Goal: Task Accomplishment & Management: Use online tool/utility

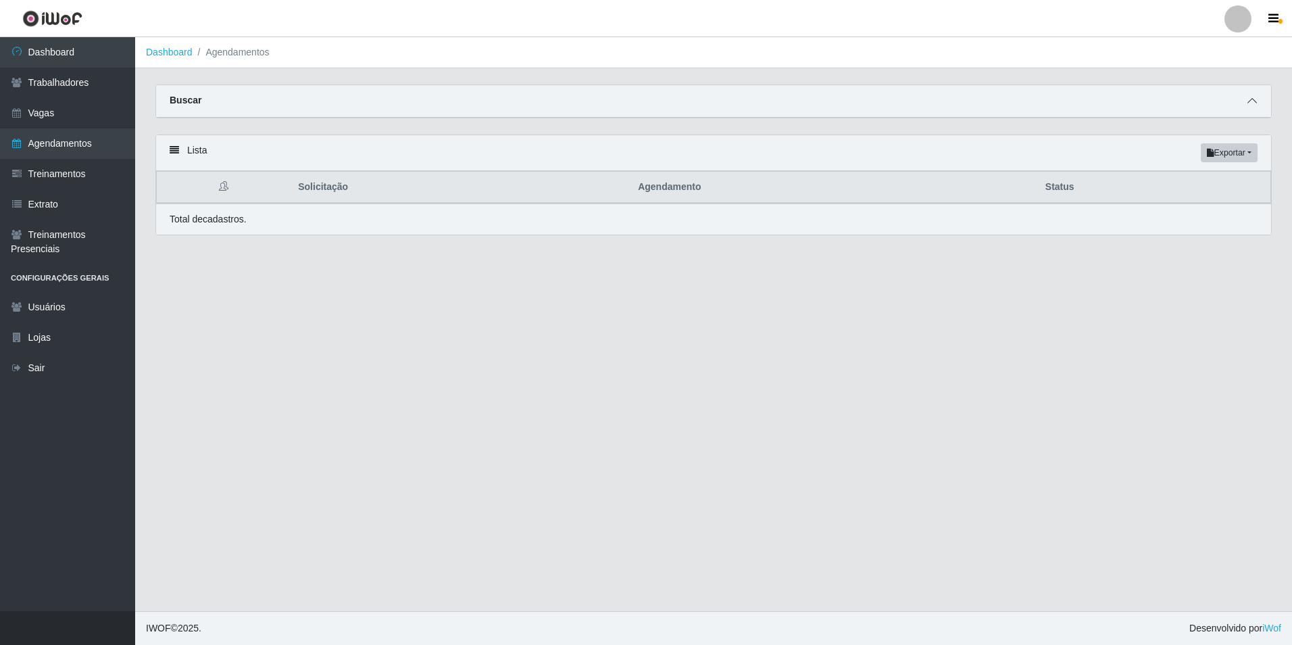
click at [1255, 107] on span at bounding box center [1252, 101] width 16 height 16
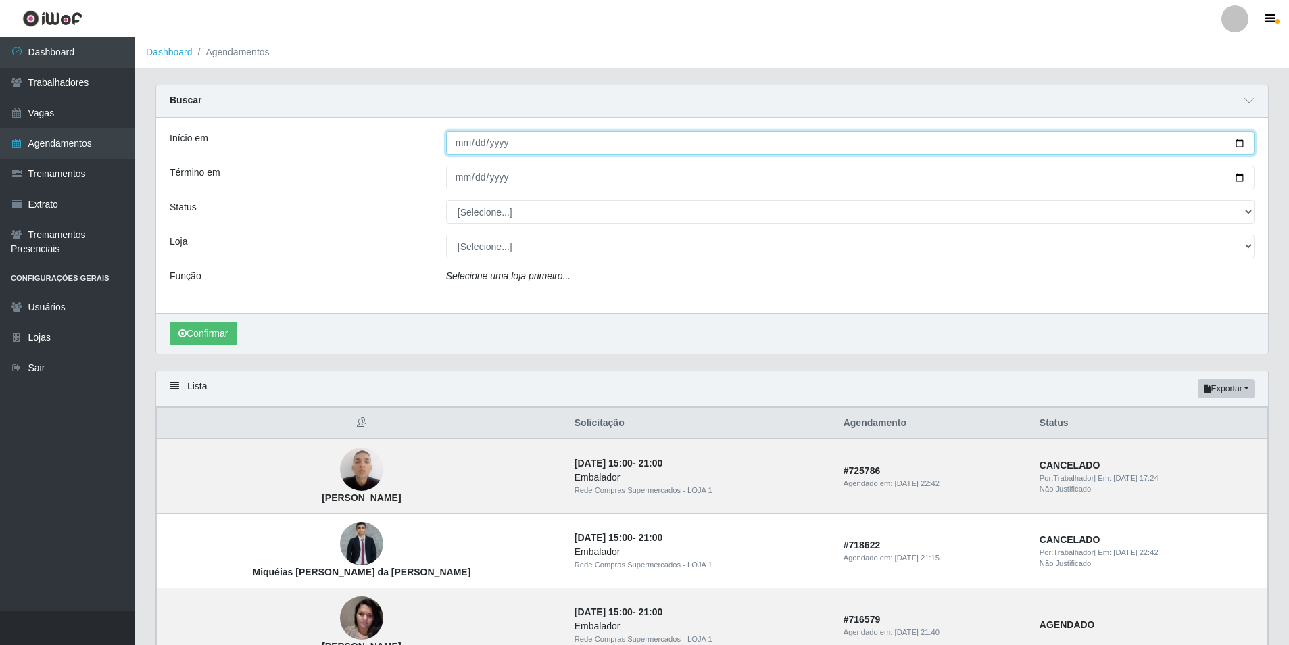
click at [455, 148] on input "Início em" at bounding box center [850, 143] width 808 height 24
type input "[DATE]"
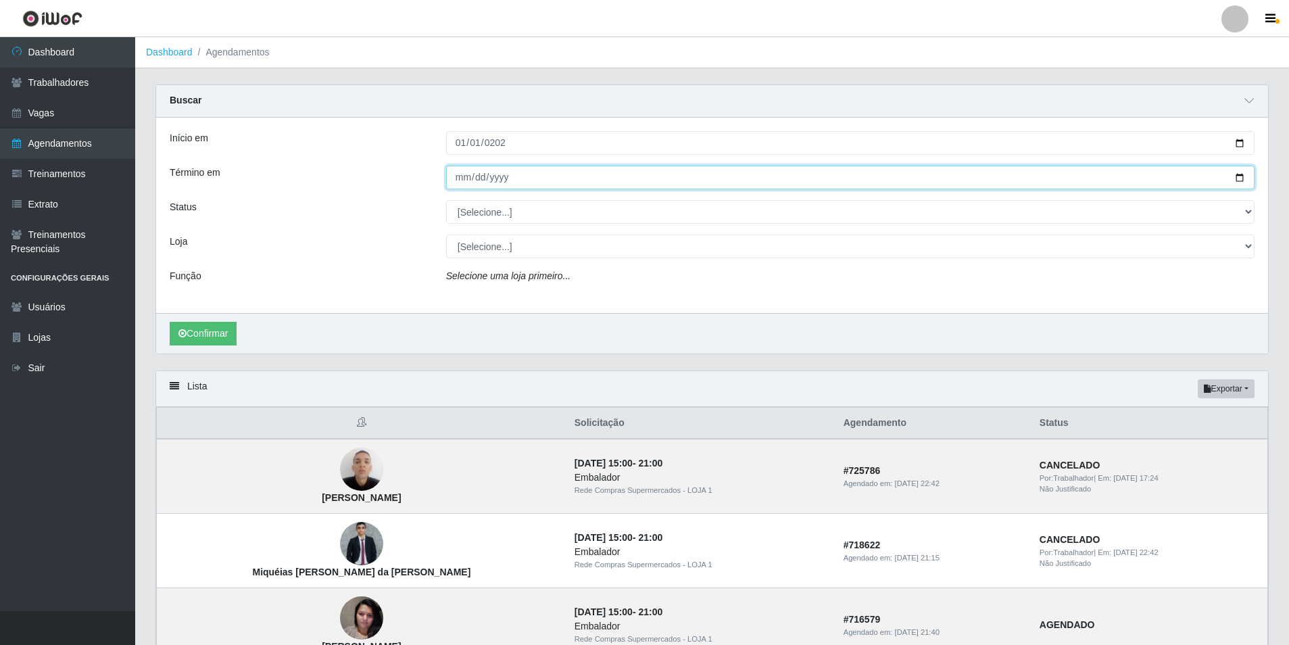
click at [465, 185] on input "Término em" at bounding box center [850, 178] width 808 height 24
type input "[DATE]"
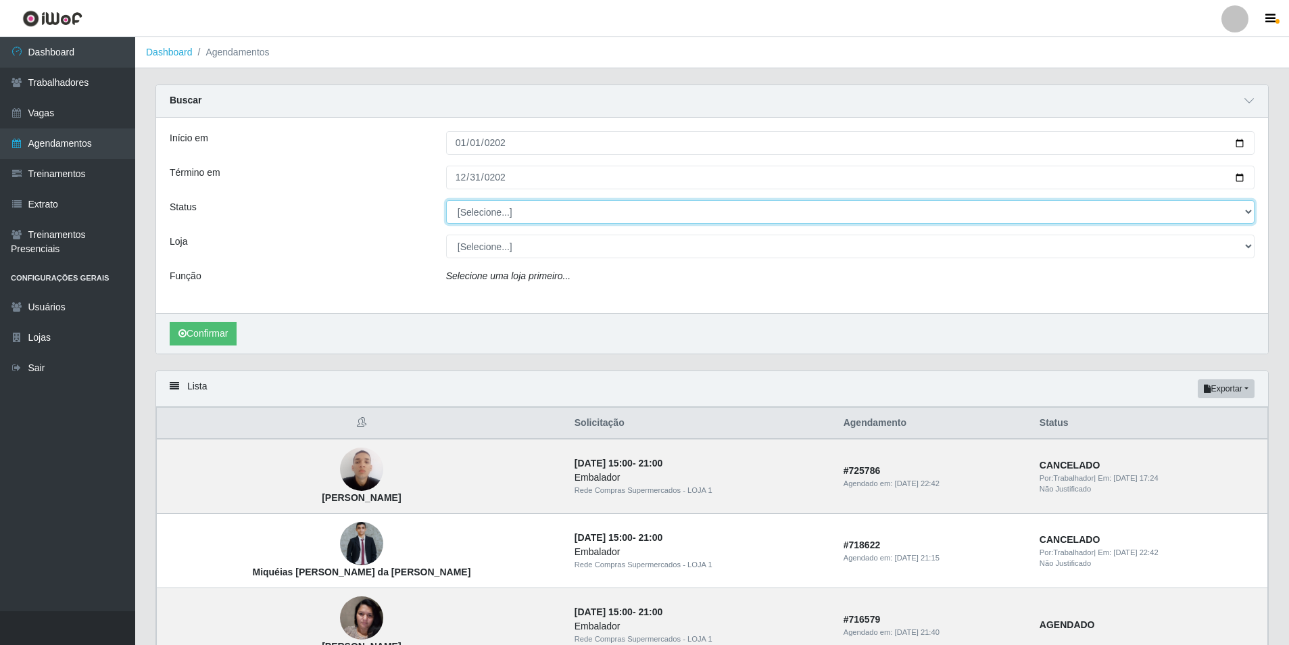
click at [534, 208] on select "[Selecione...] AGENDADO AGUARDANDO LIBERAR EM ANDAMENTO EM REVISÃO FINALIZADO C…" at bounding box center [850, 212] width 808 height 24
select select "FINALIZADO"
click at [446, 201] on select "[Selecione...] AGENDADO AGUARDANDO LIBERAR EM ANDAMENTO EM REVISÃO FINALIZADO C…" at bounding box center [850, 212] width 808 height 24
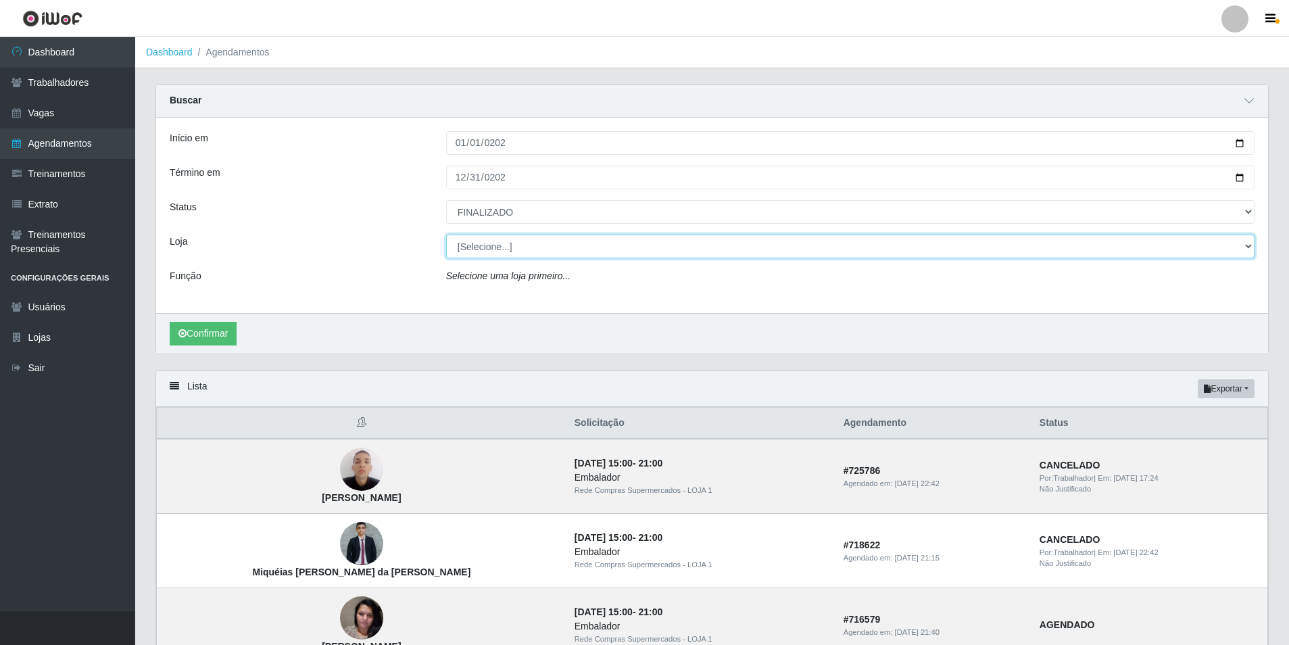
click at [648, 245] on select "[Selecione...] Rede Compras Supermercados - LOJA 1 Rede Compras Supermercados -…" at bounding box center [850, 247] width 808 height 24
select select "397"
click at [446, 235] on select "[Selecione...] Rede Compras Supermercados - LOJA 1 Rede Compras Supermercados -…" at bounding box center [850, 247] width 808 height 24
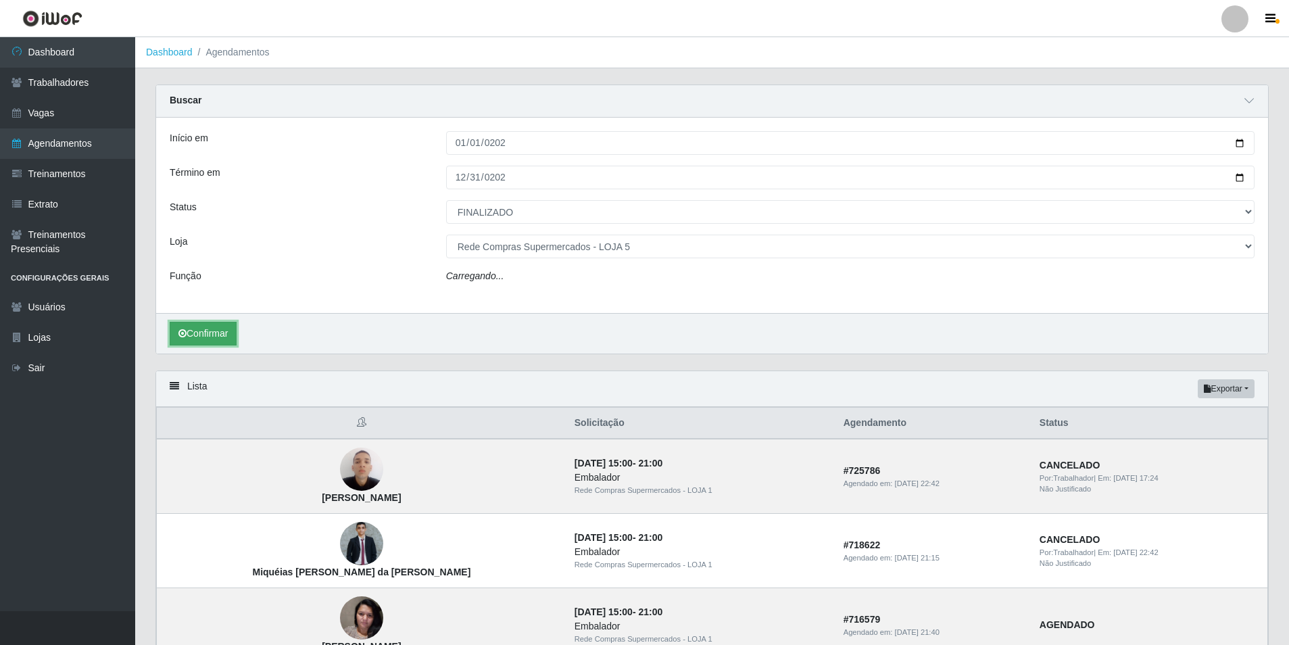
click at [225, 326] on button "Confirmar" at bounding box center [203, 334] width 67 height 24
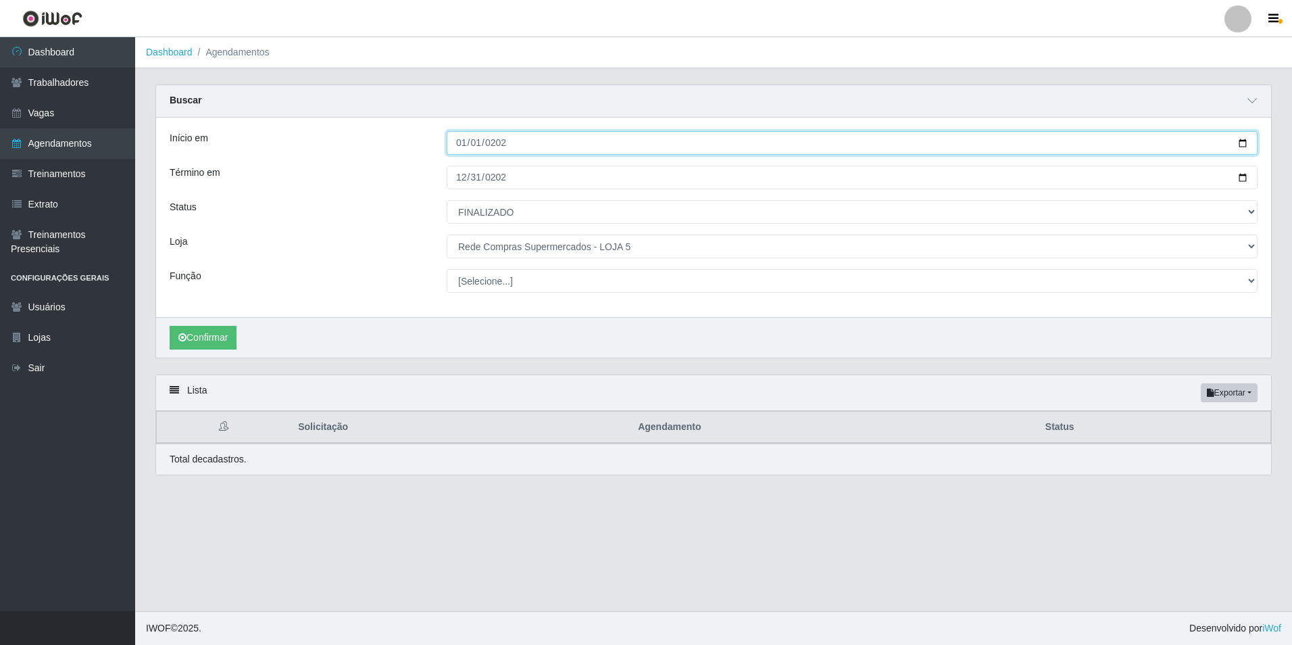
click at [504, 151] on input "[DATE]" at bounding box center [852, 143] width 811 height 24
click at [502, 145] on input "[DATE]" at bounding box center [852, 143] width 811 height 24
type input "[DATE]"
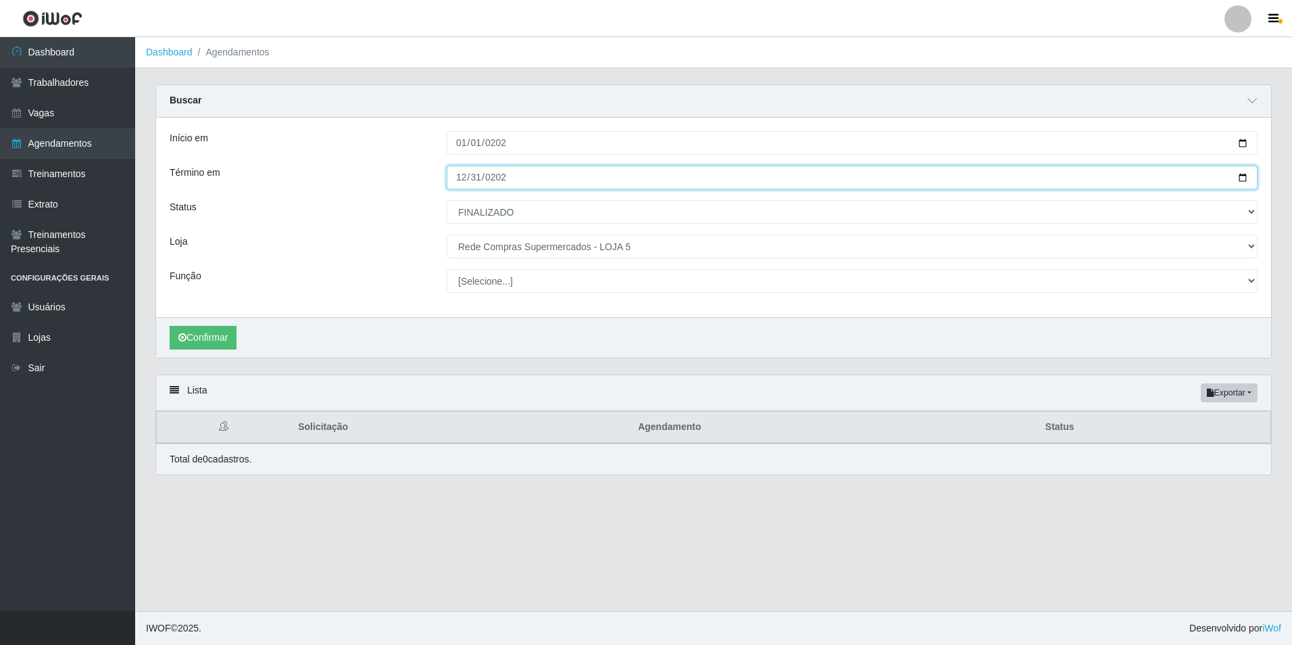
click at [502, 177] on input "[DATE]" at bounding box center [852, 178] width 811 height 24
type input "[DATE]"
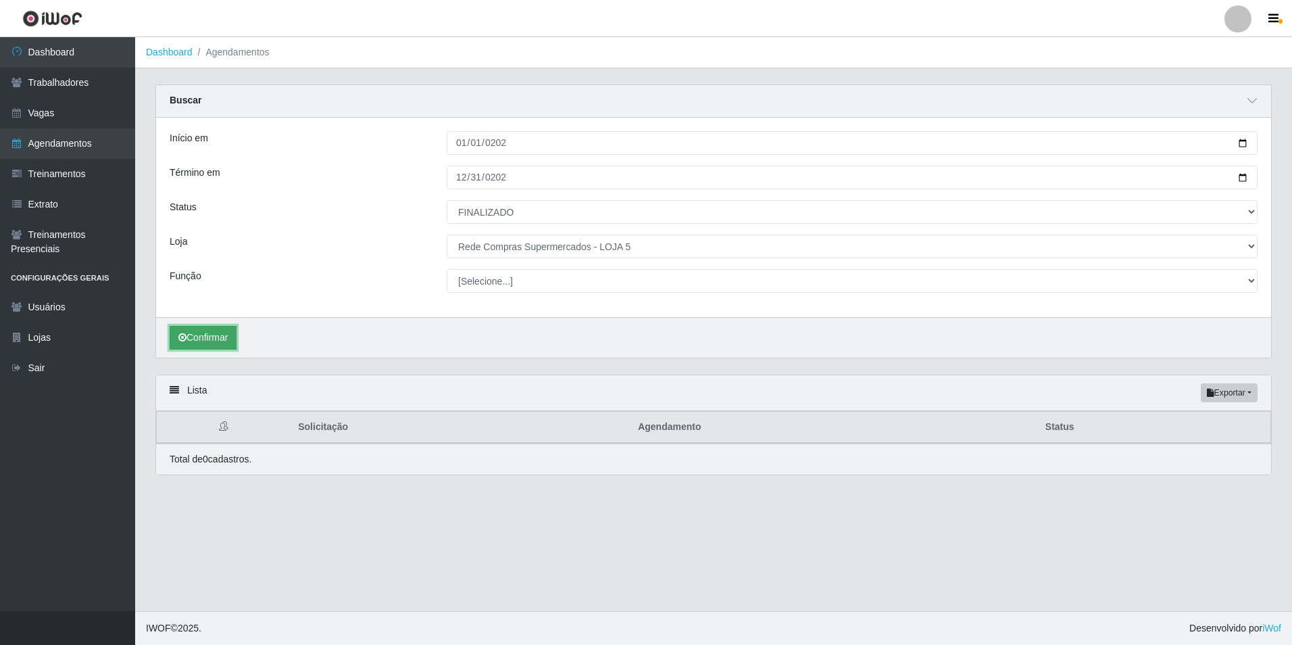
click at [200, 340] on button "Confirmar" at bounding box center [203, 338] width 67 height 24
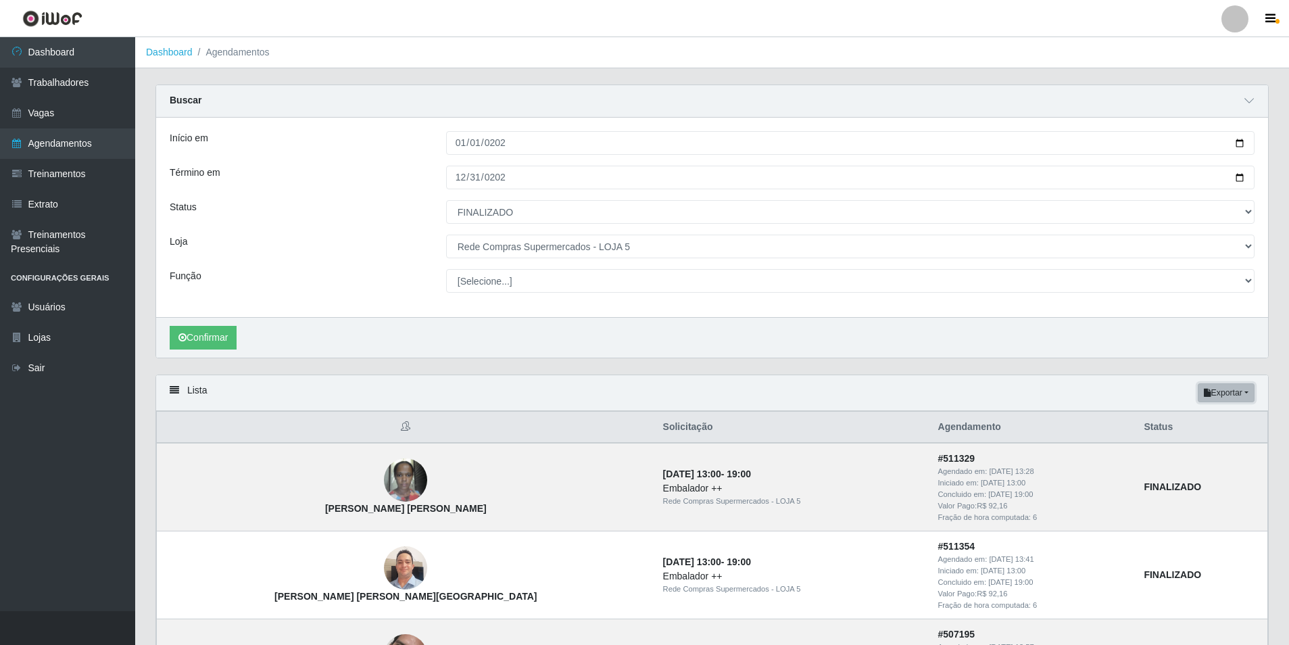
click at [1232, 395] on button "Exportar" at bounding box center [1226, 392] width 57 height 19
click at [1198, 454] on button "Excel" at bounding box center [1201, 447] width 107 height 28
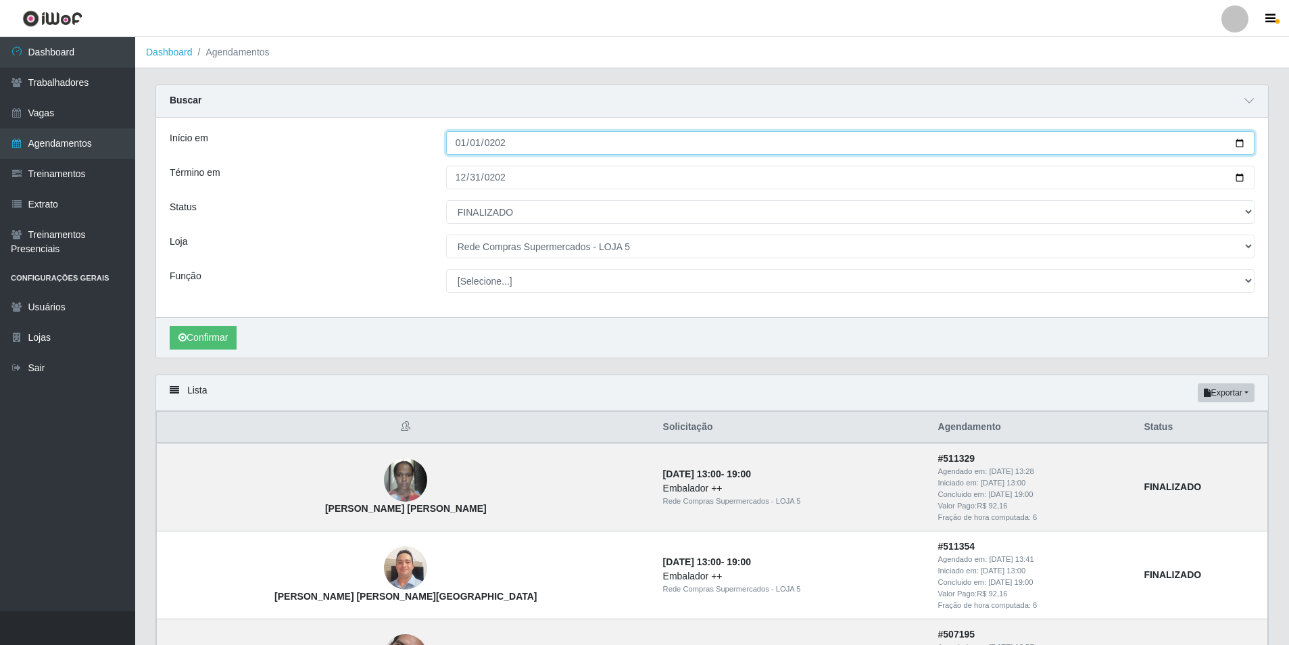
click at [499, 146] on input "[DATE]" at bounding box center [850, 143] width 808 height 24
type input "[DATE]"
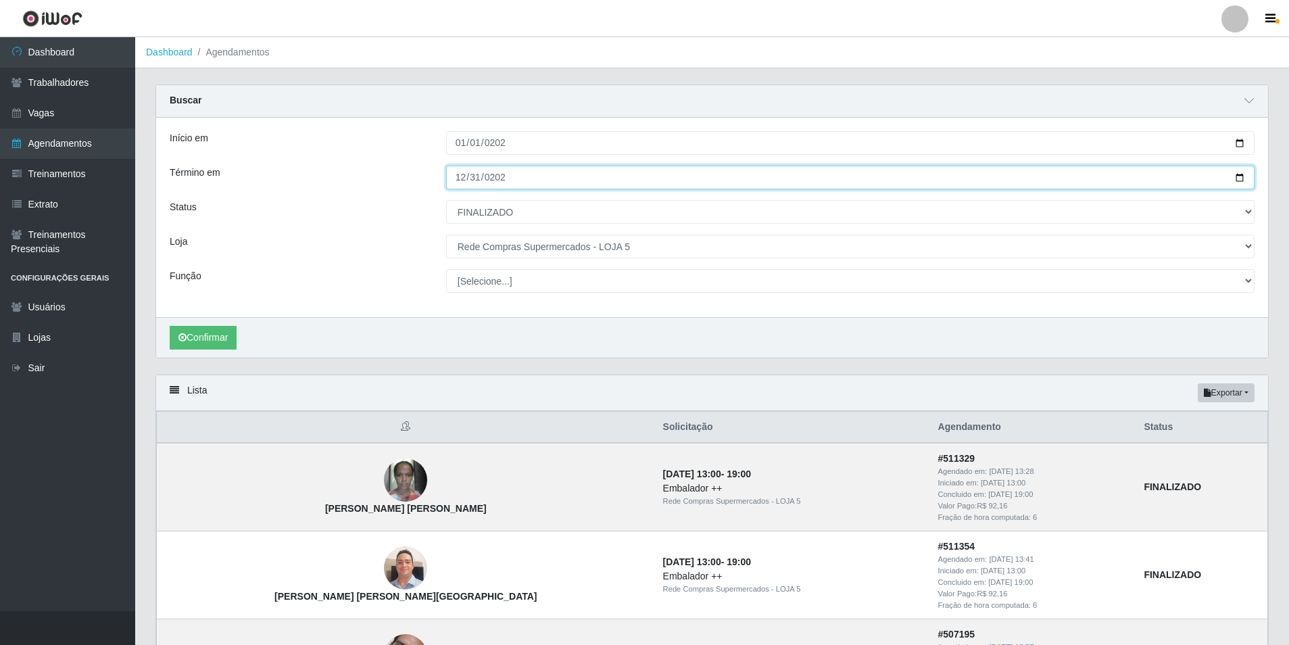
click at [510, 169] on input "[DATE]" at bounding box center [850, 178] width 808 height 24
click at [516, 176] on input "[DATE]" at bounding box center [850, 178] width 808 height 24
click at [489, 177] on input "[DATE]" at bounding box center [850, 178] width 808 height 24
type input "[DATE]"
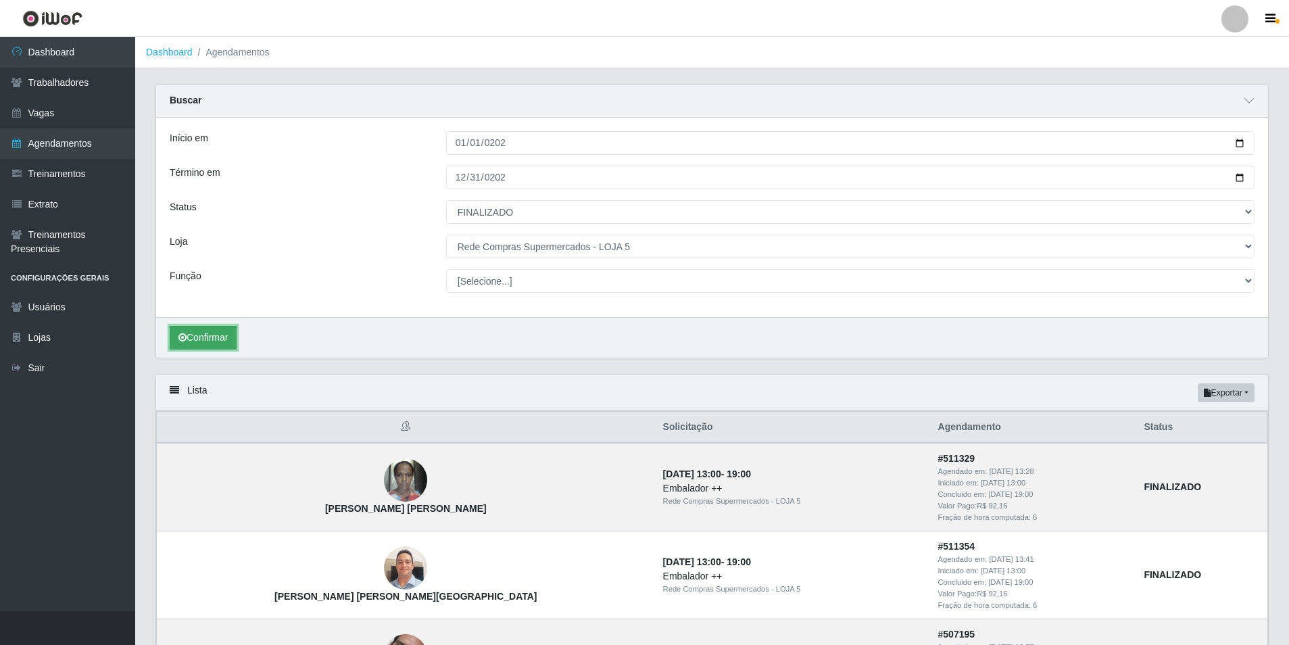
click at [190, 327] on button "Confirmar" at bounding box center [203, 338] width 67 height 24
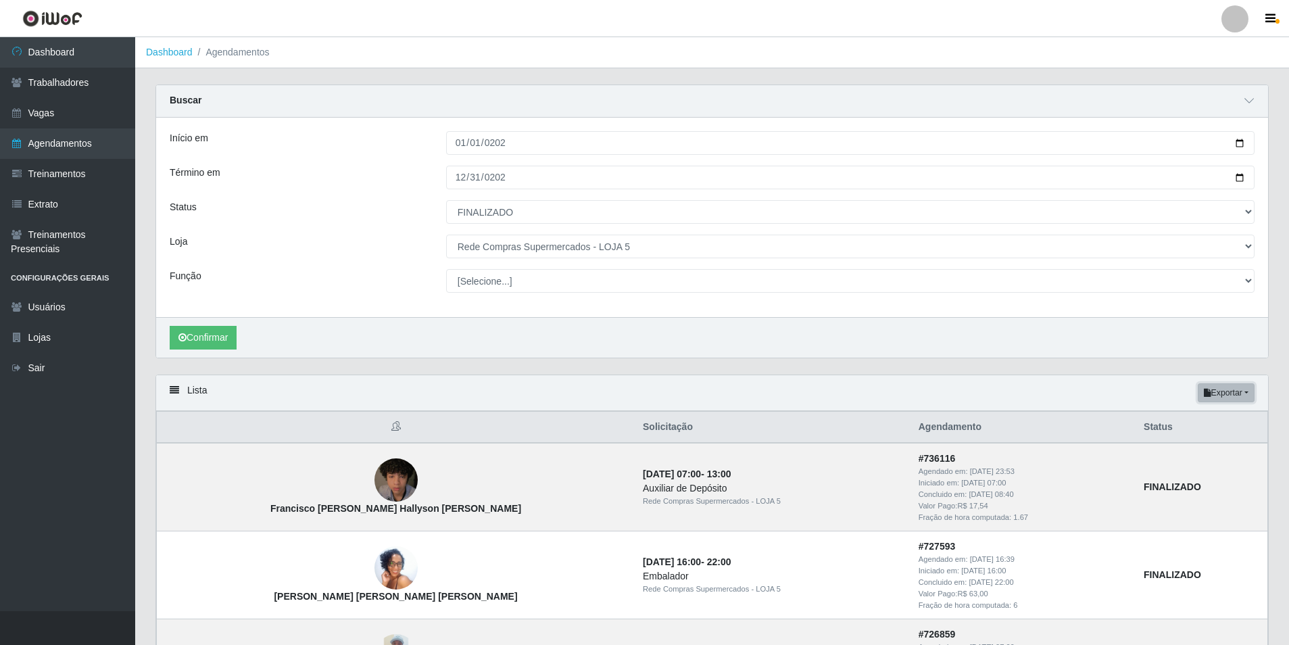
click at [1238, 389] on button "Exportar" at bounding box center [1226, 392] width 57 height 19
click at [1192, 440] on button "Excel" at bounding box center [1201, 447] width 107 height 28
click at [1241, 395] on button "Exportar" at bounding box center [1226, 392] width 57 height 19
click at [1200, 451] on button "Excel" at bounding box center [1201, 447] width 107 height 28
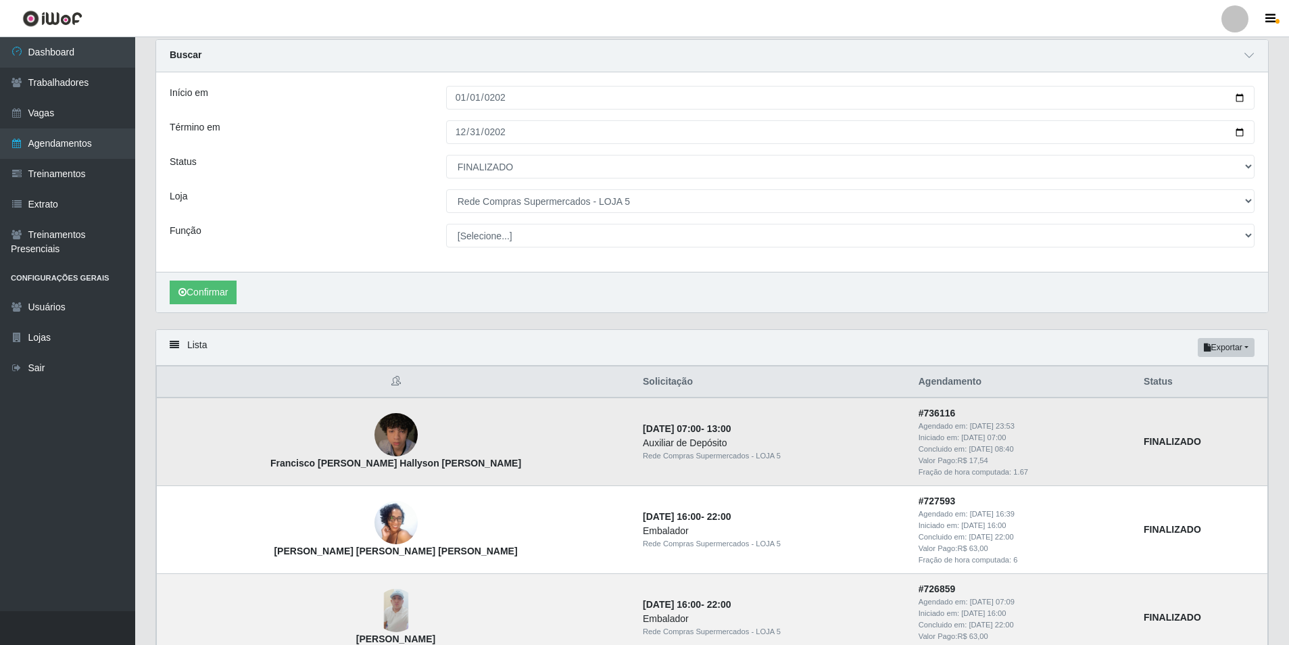
scroll to position [68, 0]
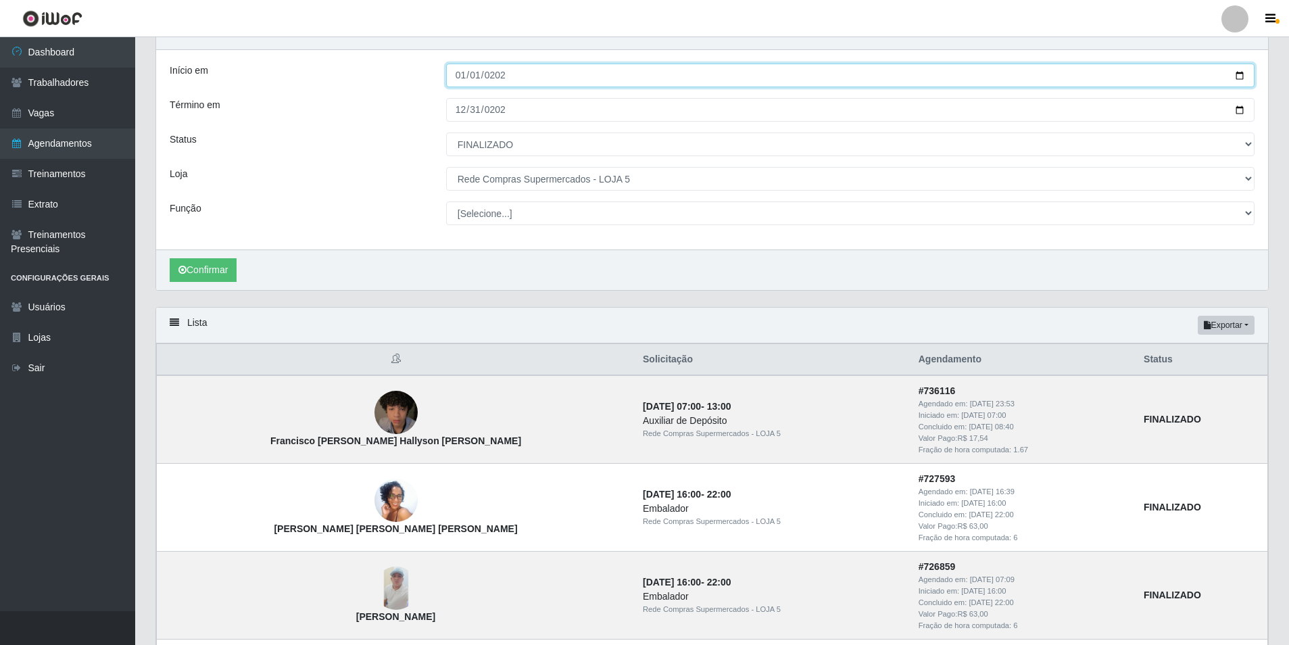
click at [464, 74] on input "[DATE]" at bounding box center [850, 76] width 808 height 24
type input "[DATE]"
type input "[PHONE_NUMBER]"
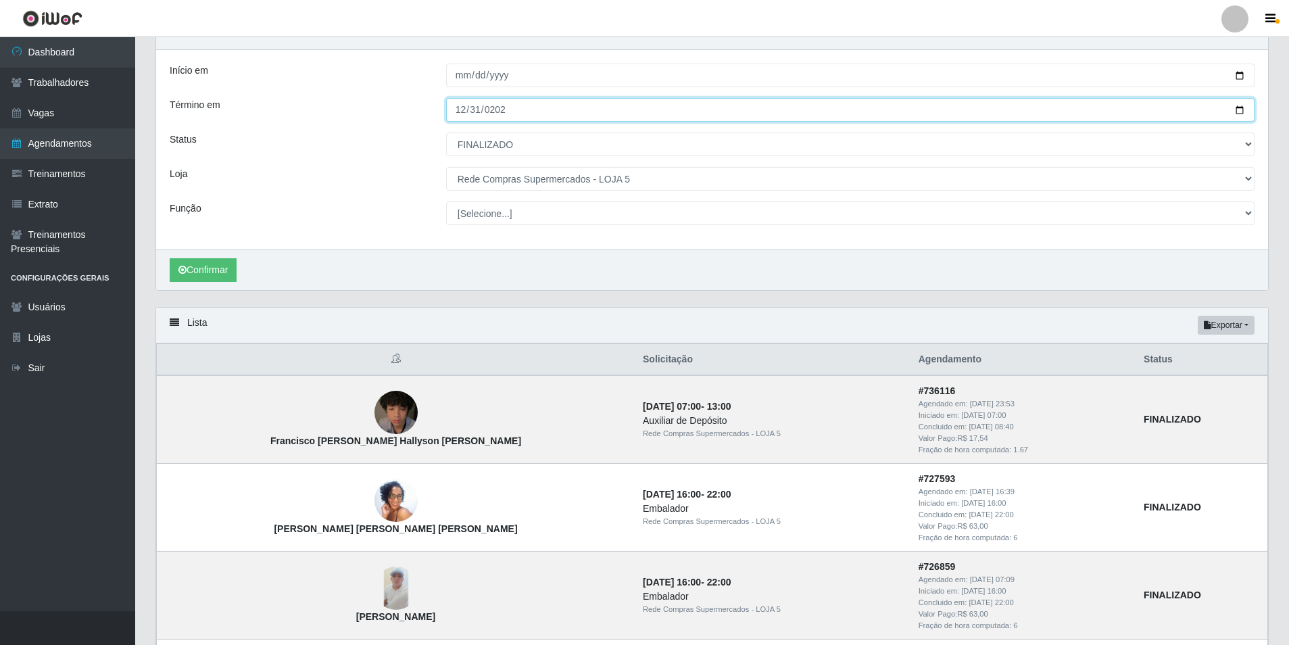
click at [462, 115] on input "[DATE]" at bounding box center [850, 110] width 808 height 24
type input "[DATE]"
click at [498, 110] on input "[PHONE_NUMBER]" at bounding box center [850, 110] width 808 height 24
click at [487, 114] on input "[PHONE_NUMBER]" at bounding box center [850, 110] width 808 height 24
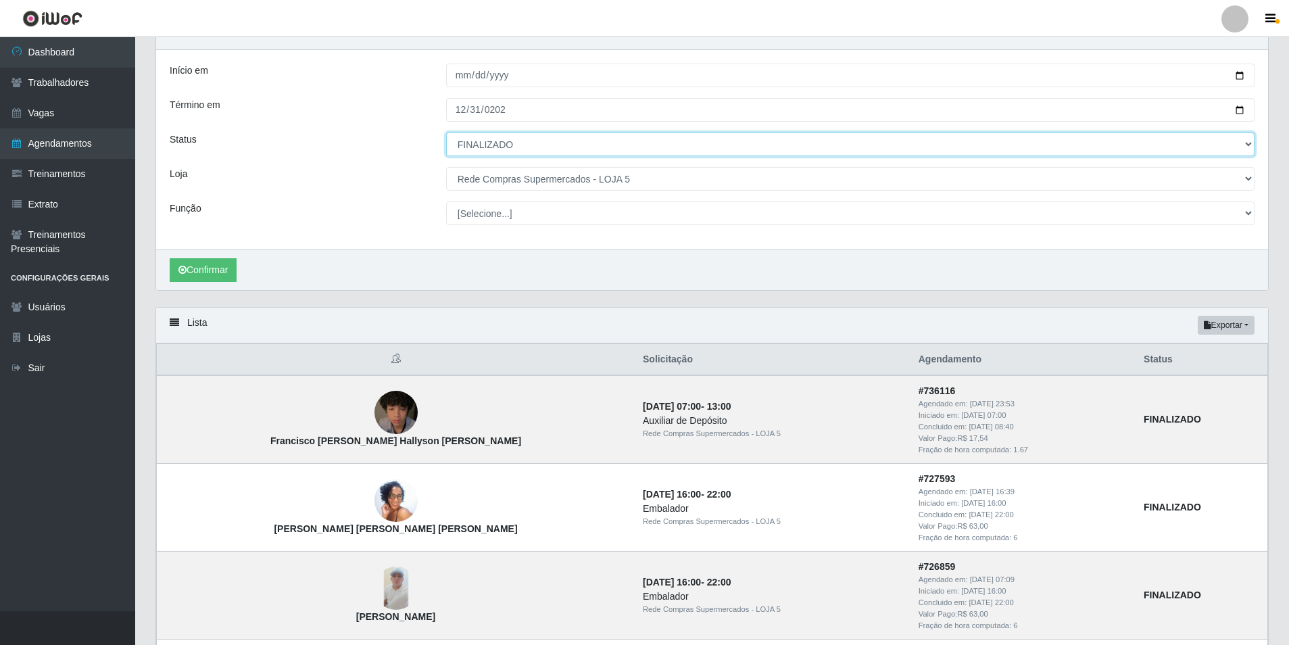
click at [521, 139] on select "[Selecione...] AGENDADO AGUARDANDO LIBERAR EM ANDAMENTO EM REVISÃO FINALIZADO C…" at bounding box center [850, 144] width 808 height 24
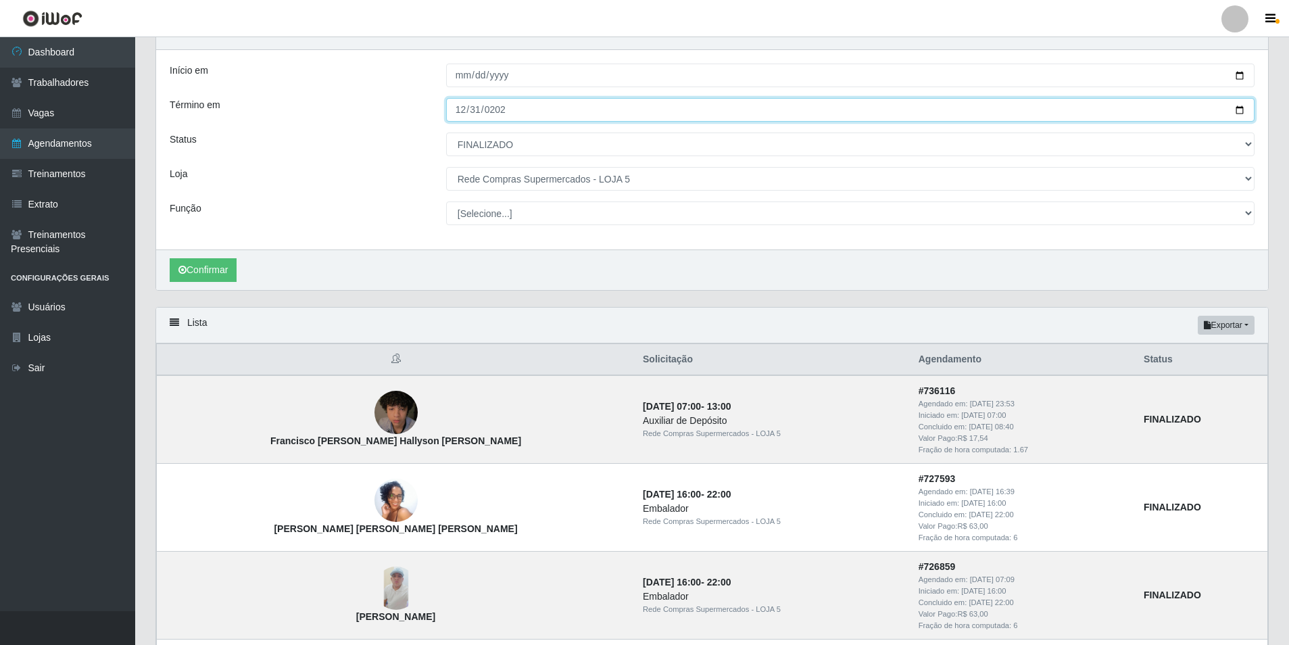
click at [516, 107] on input "[PHONE_NUMBER]" at bounding box center [850, 110] width 808 height 24
click at [497, 108] on input "[PHONE_NUMBER]" at bounding box center [850, 110] width 808 height 24
type input "[DATE]"
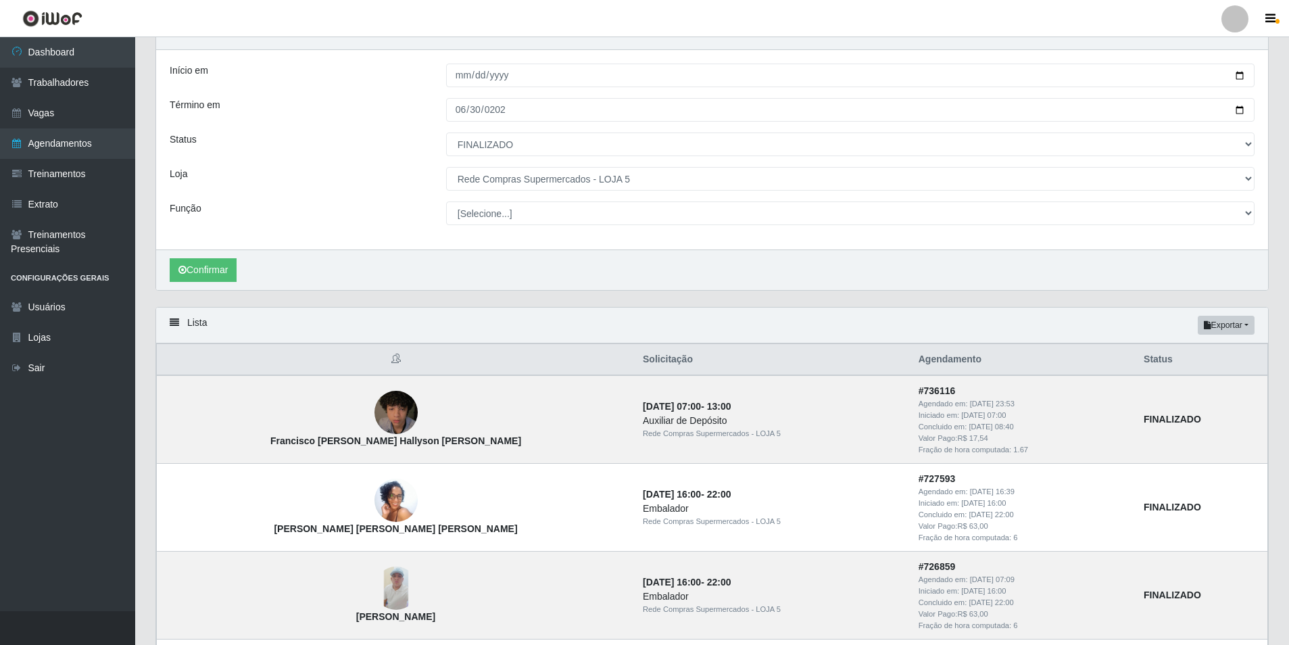
click at [879, 165] on div "Início em [PHONE_NUMBER] Término em [DATE] Status [Selecione...] AGENDADO AGUAR…" at bounding box center [712, 149] width 1112 height 199
click at [227, 270] on button "Confirmar" at bounding box center [203, 270] width 67 height 24
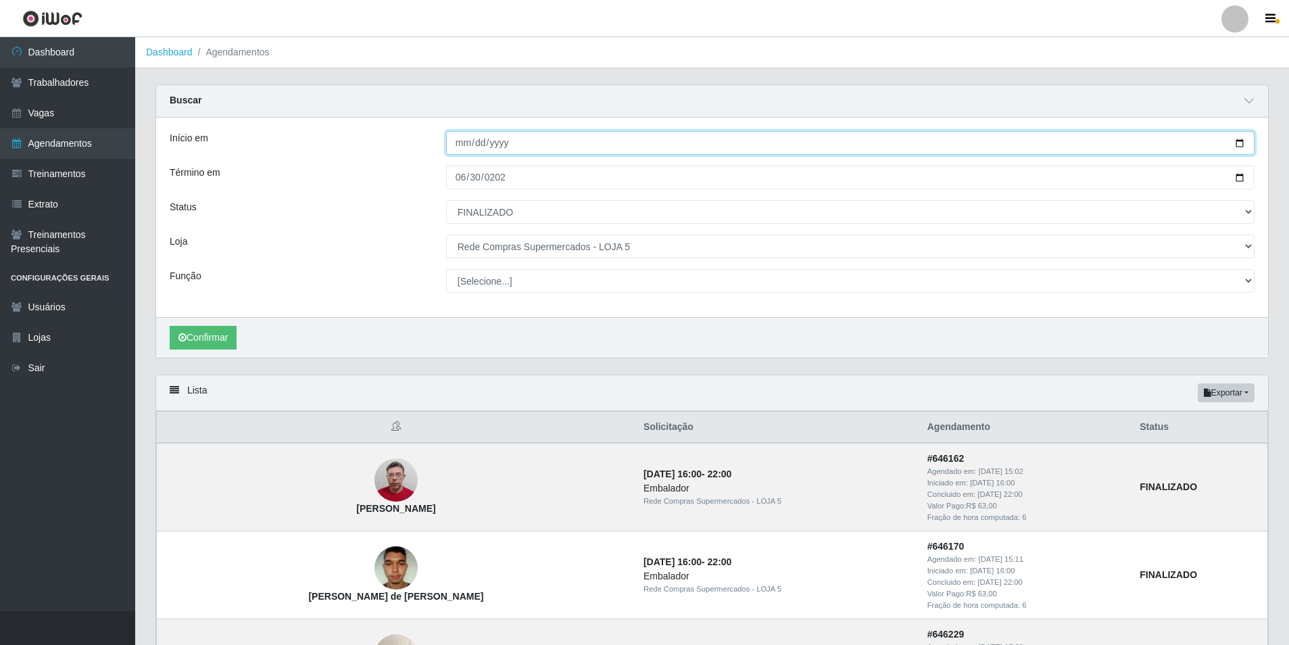
click at [461, 147] on input "[PHONE_NUMBER]" at bounding box center [850, 143] width 808 height 24
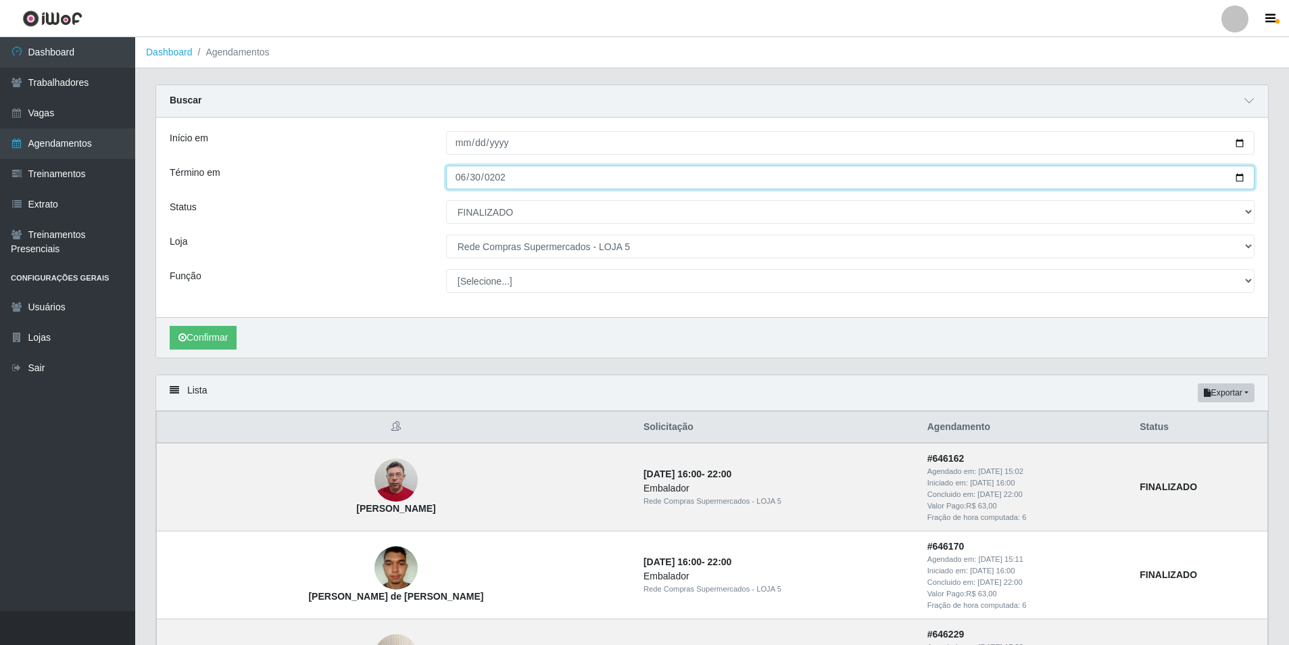
click at [510, 181] on input "[DATE]" at bounding box center [850, 178] width 808 height 24
type input "[DATE]"
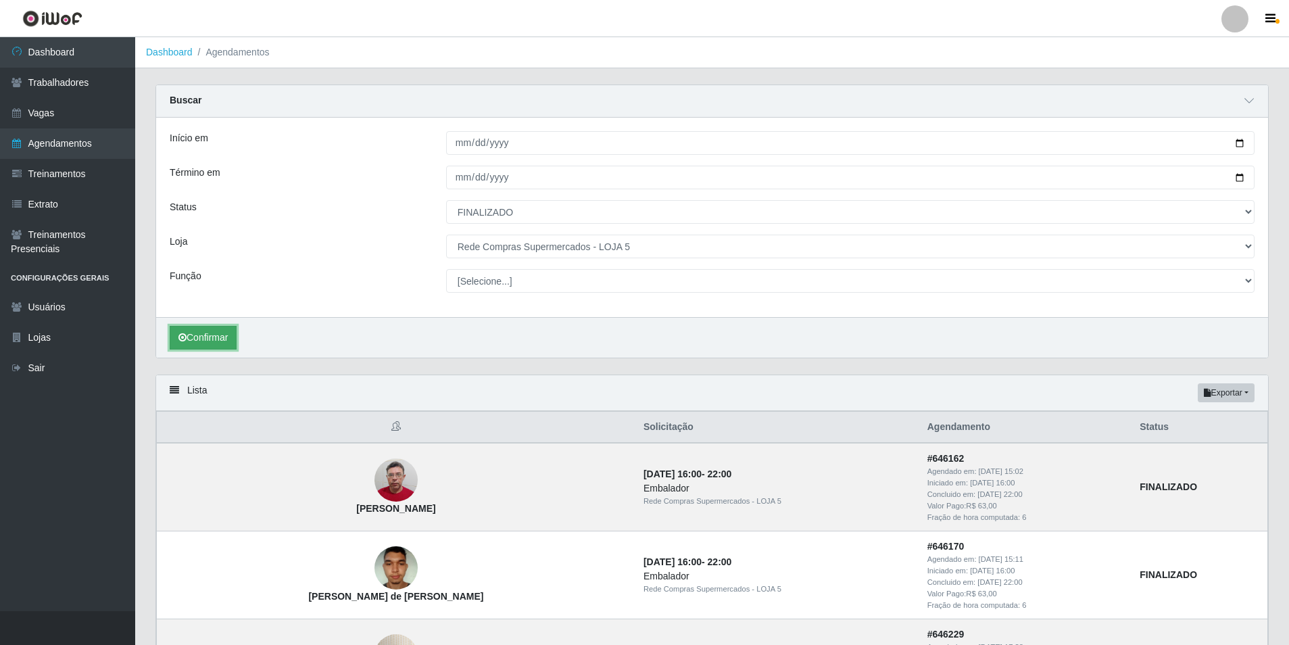
click at [212, 335] on button "Confirmar" at bounding box center [203, 338] width 67 height 24
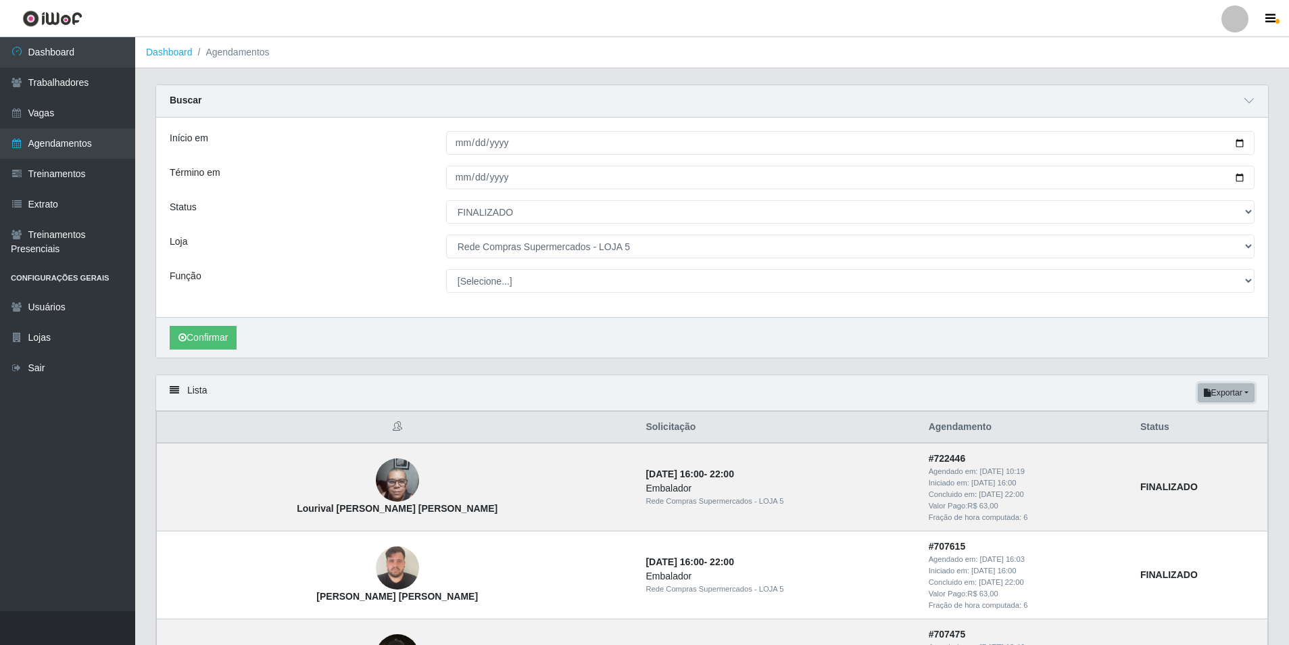
click at [1230, 393] on button "Exportar" at bounding box center [1226, 392] width 57 height 19
click at [1205, 442] on button "Excel" at bounding box center [1201, 447] width 107 height 28
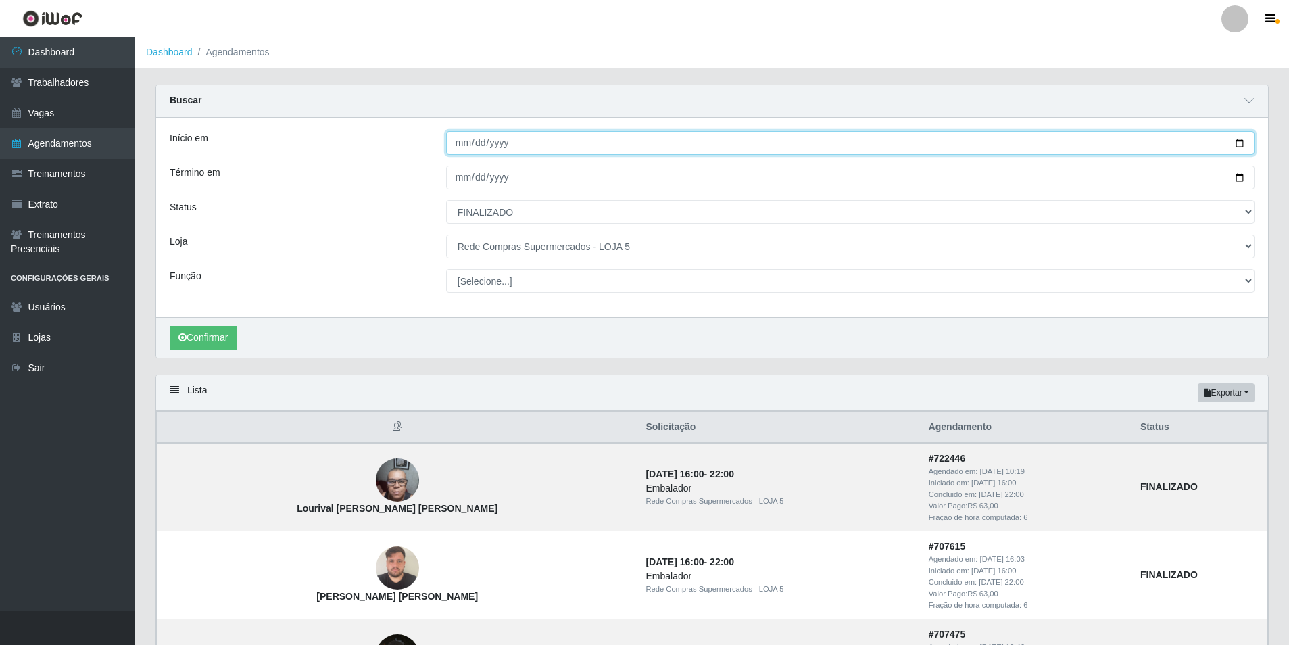
click at [515, 147] on input "[PHONE_NUMBER]" at bounding box center [850, 143] width 808 height 24
click at [500, 146] on input "[PHONE_NUMBER]" at bounding box center [850, 143] width 808 height 24
type input "[DATE]"
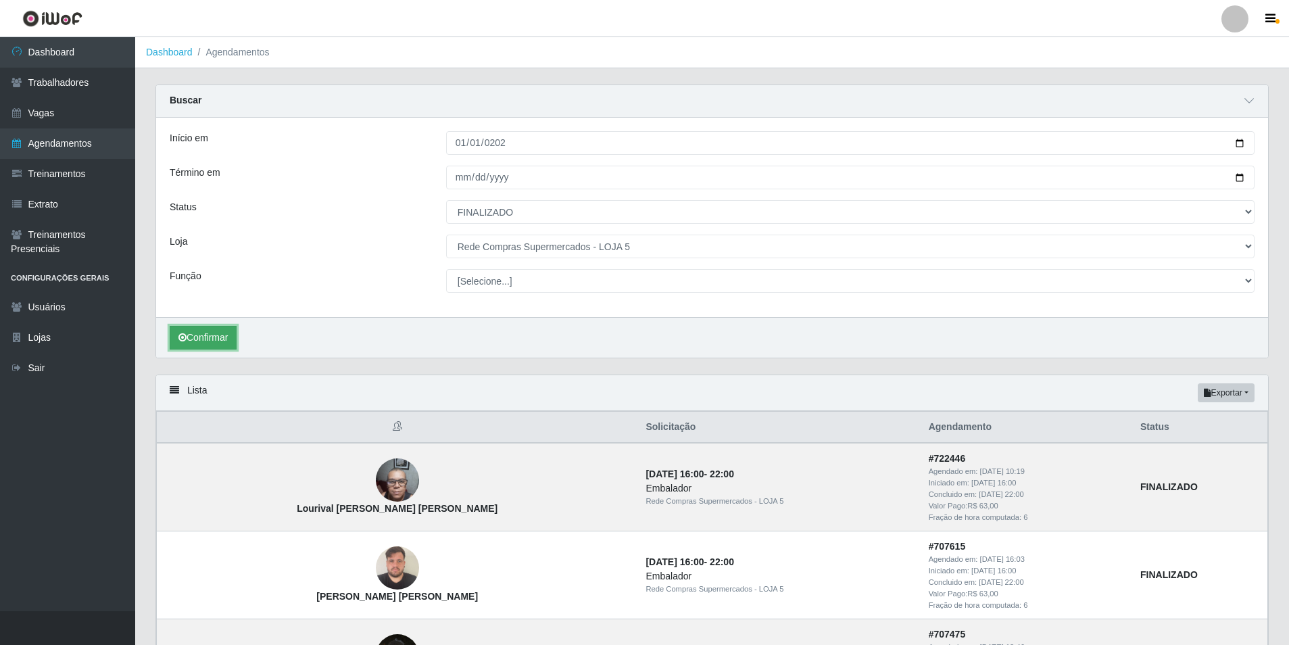
click at [207, 337] on button "Confirmar" at bounding box center [203, 338] width 67 height 24
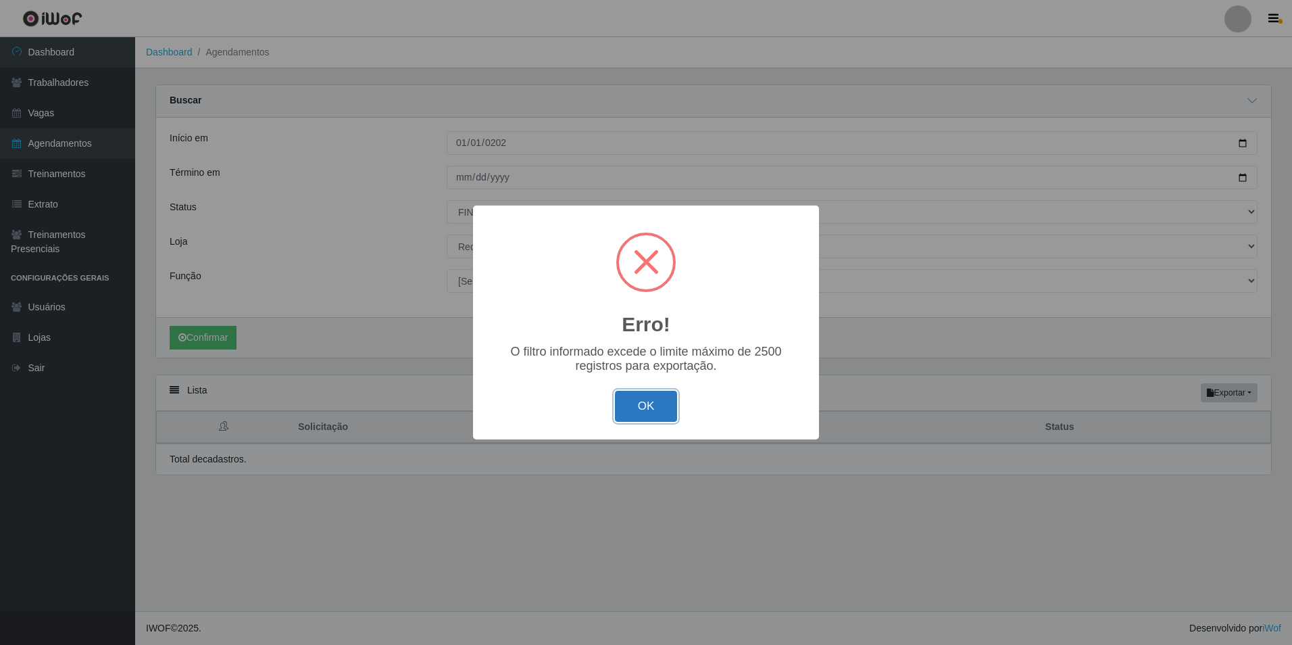
click at [643, 410] on button "OK" at bounding box center [646, 407] width 63 height 32
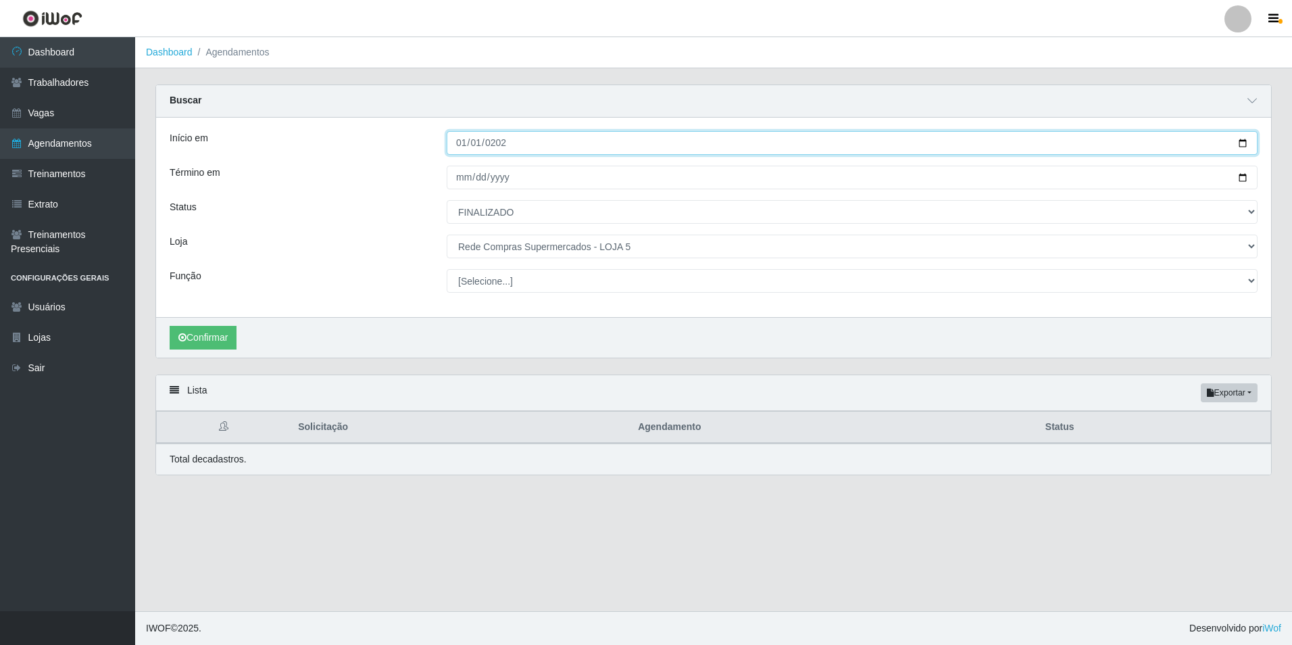
click at [502, 145] on input "[DATE]" at bounding box center [852, 143] width 811 height 24
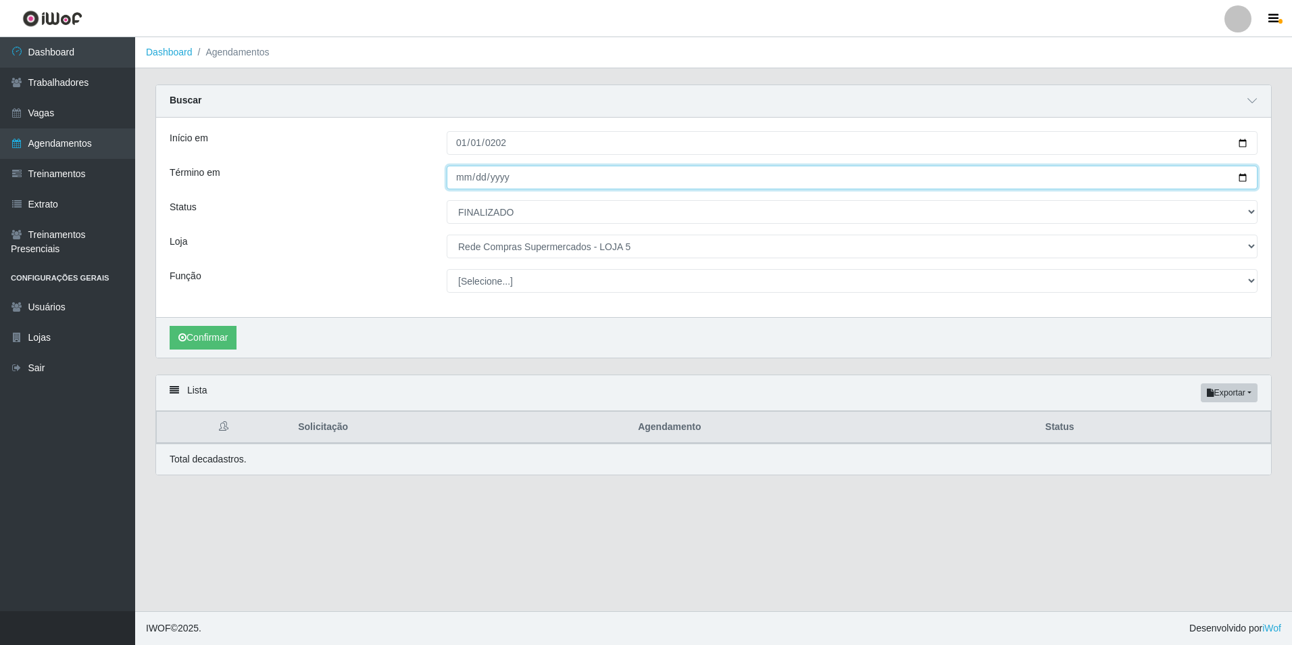
click at [506, 171] on input "[DATE]" at bounding box center [852, 178] width 811 height 24
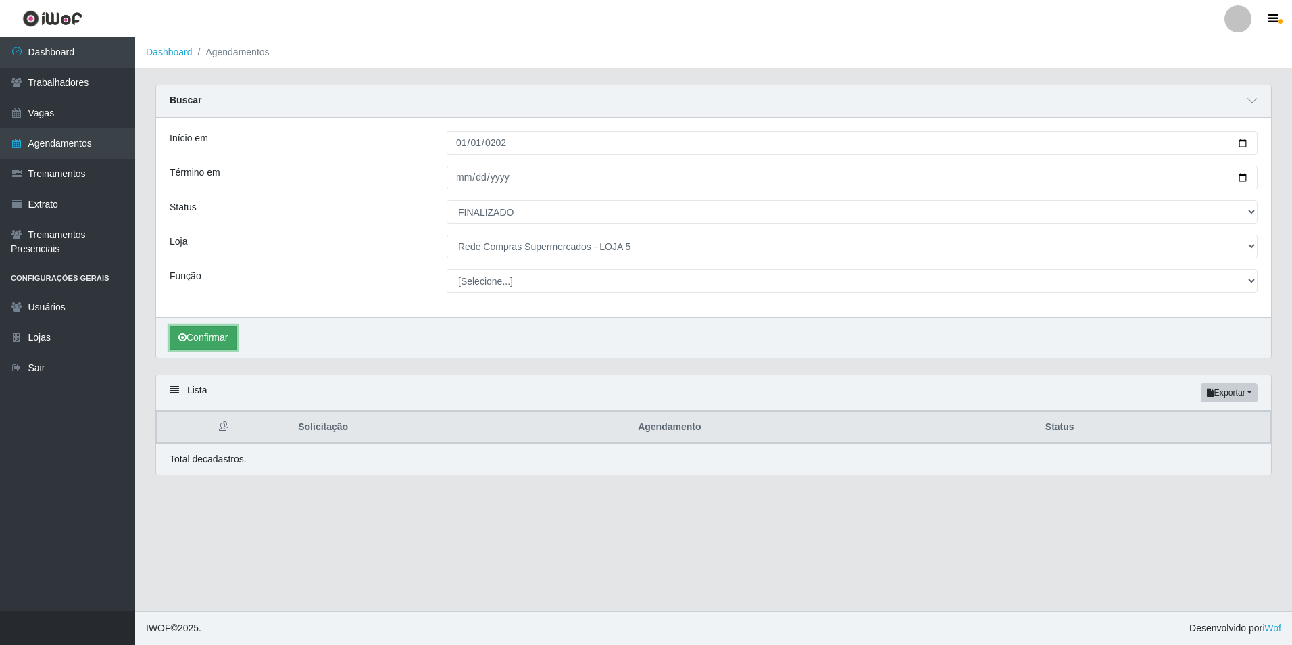
click at [219, 342] on button "Confirmar" at bounding box center [203, 338] width 67 height 24
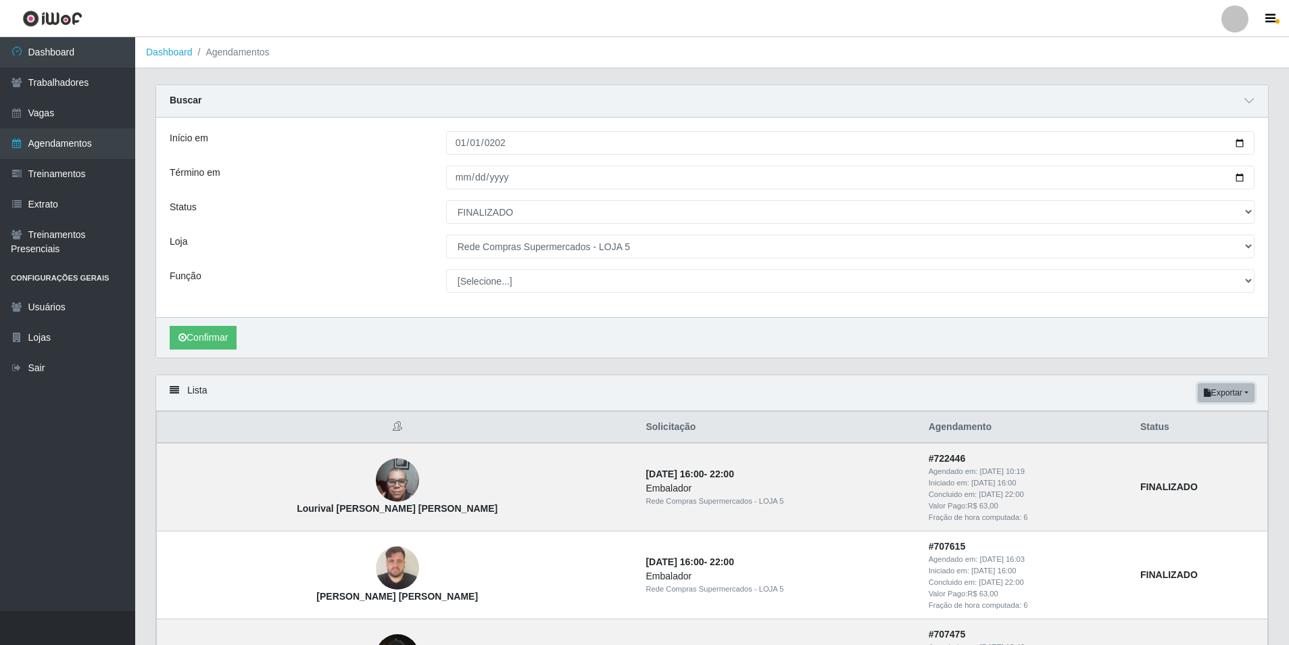
click at [1242, 391] on button "Exportar" at bounding box center [1226, 392] width 57 height 19
click at [652, 339] on div "Confirmar" at bounding box center [712, 337] width 1112 height 41
click at [193, 330] on button "Confirmar" at bounding box center [203, 338] width 67 height 24
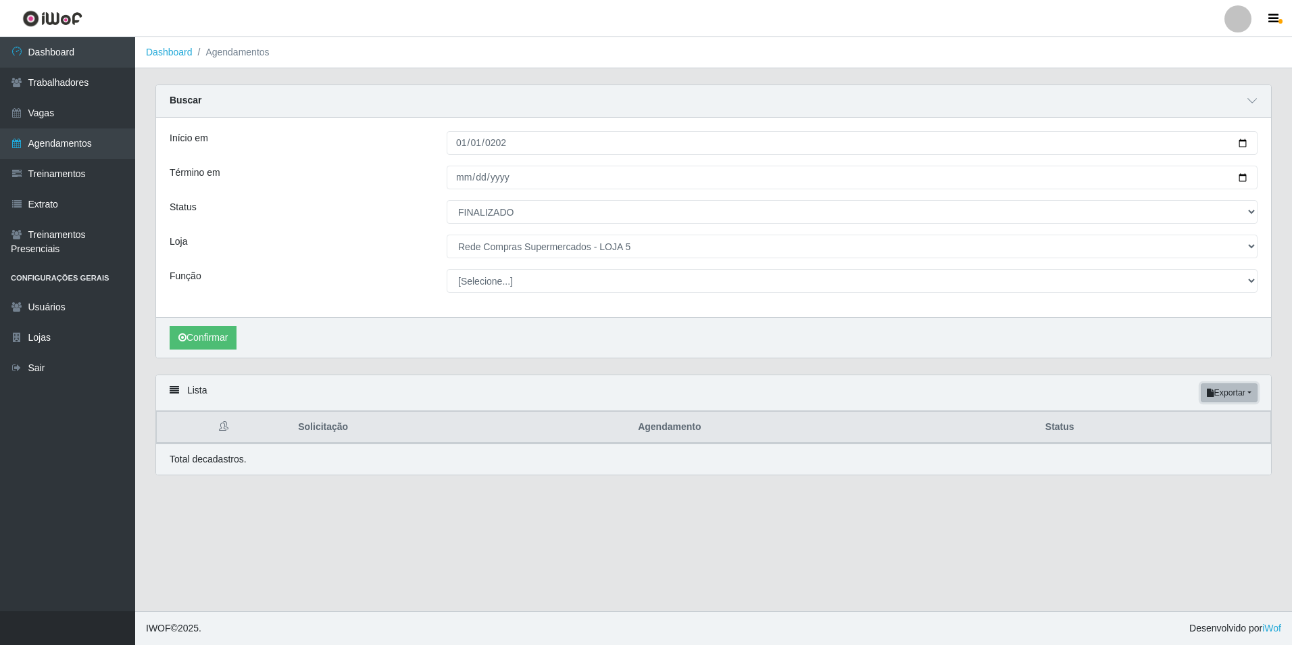
click at [1242, 391] on button "Exportar" at bounding box center [1229, 392] width 57 height 19
click at [1209, 449] on button "Excel" at bounding box center [1205, 447] width 107 height 28
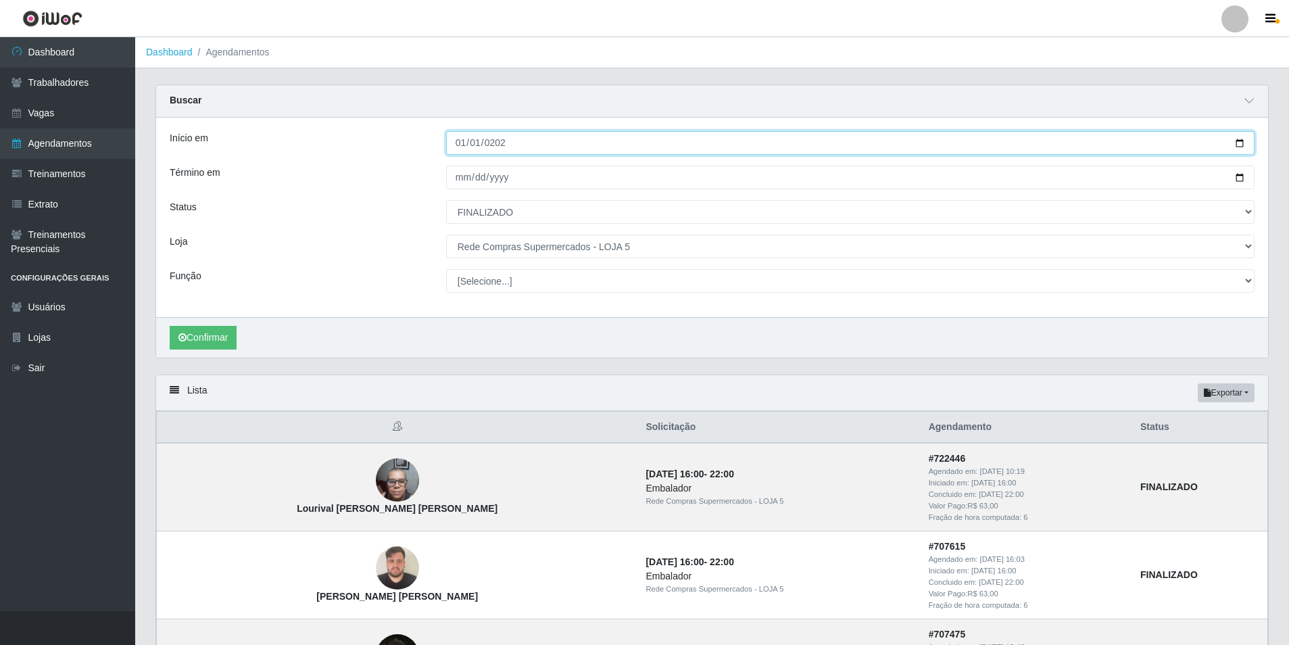
click at [501, 138] on input "[DATE]" at bounding box center [850, 143] width 808 height 24
type input "[DATE]"
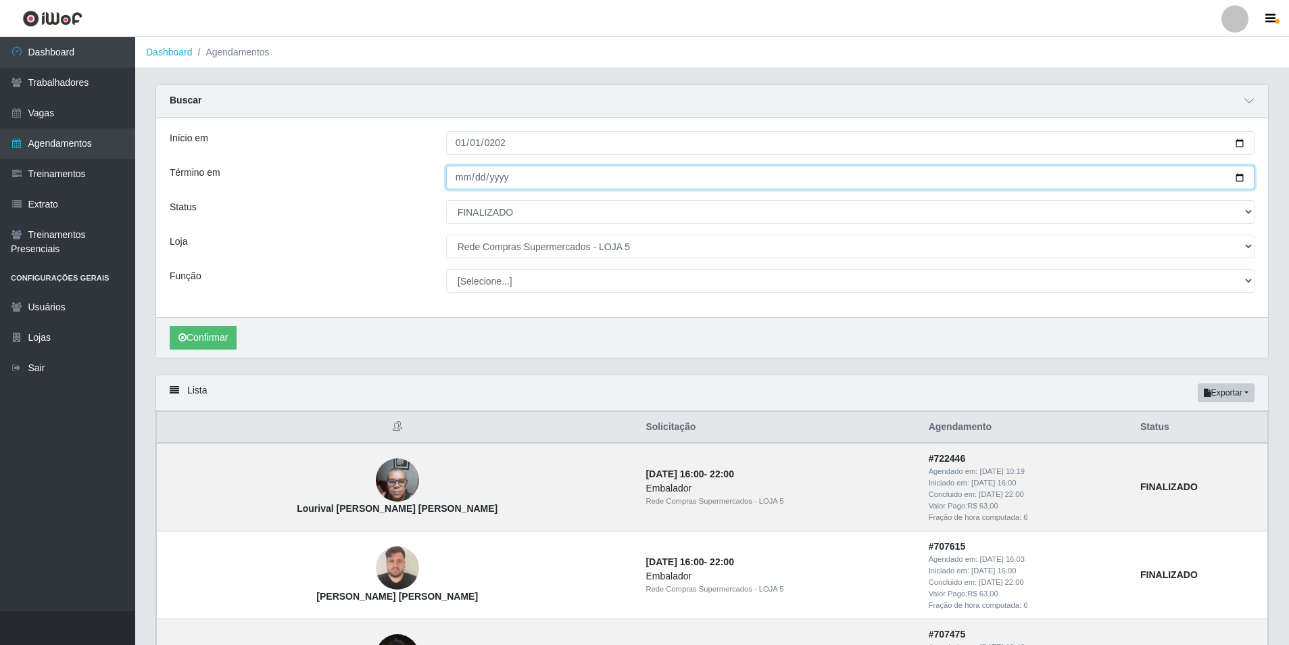
click at [507, 178] on input "[DATE]" at bounding box center [850, 178] width 808 height 24
click at [496, 176] on input "[DATE]" at bounding box center [850, 178] width 808 height 24
click at [457, 177] on input "[DATE]" at bounding box center [850, 178] width 808 height 24
type input "[DATE]"
click at [512, 182] on input "252024-01-31" at bounding box center [850, 178] width 808 height 24
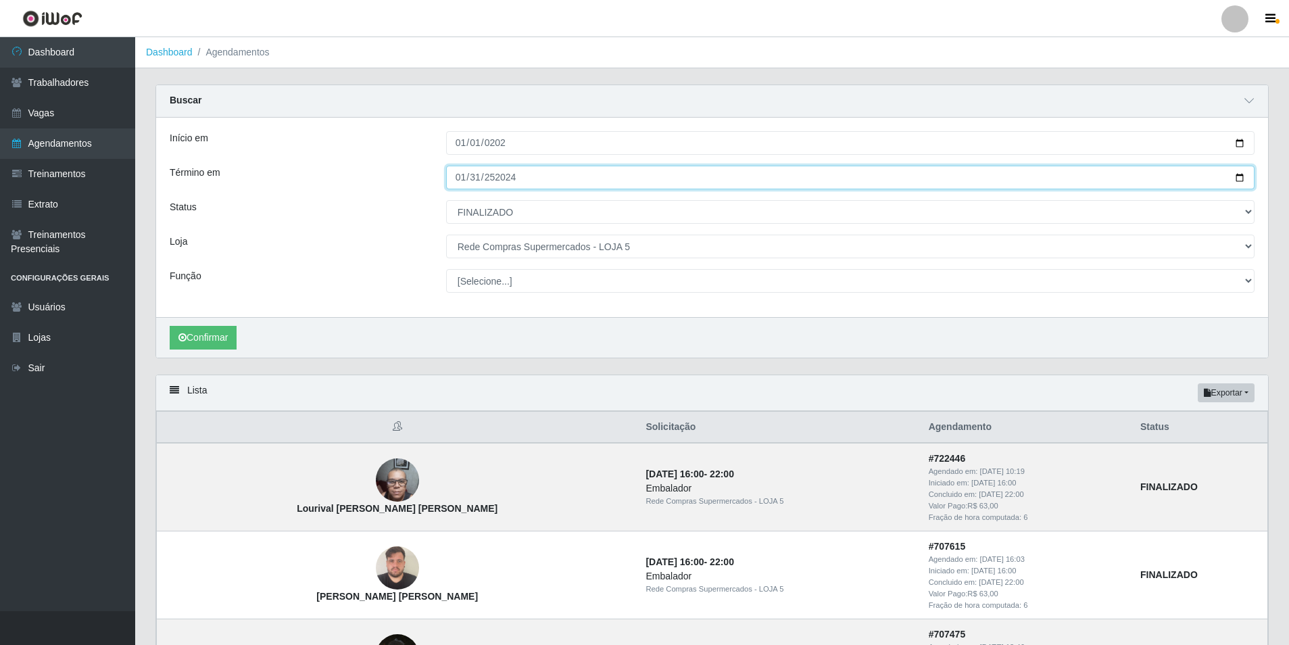
click at [512, 177] on input "252024-01-31" at bounding box center [850, 178] width 808 height 24
type input "242024-01-31"
click at [512, 177] on input "242024-01-31" at bounding box center [850, 178] width 808 height 24
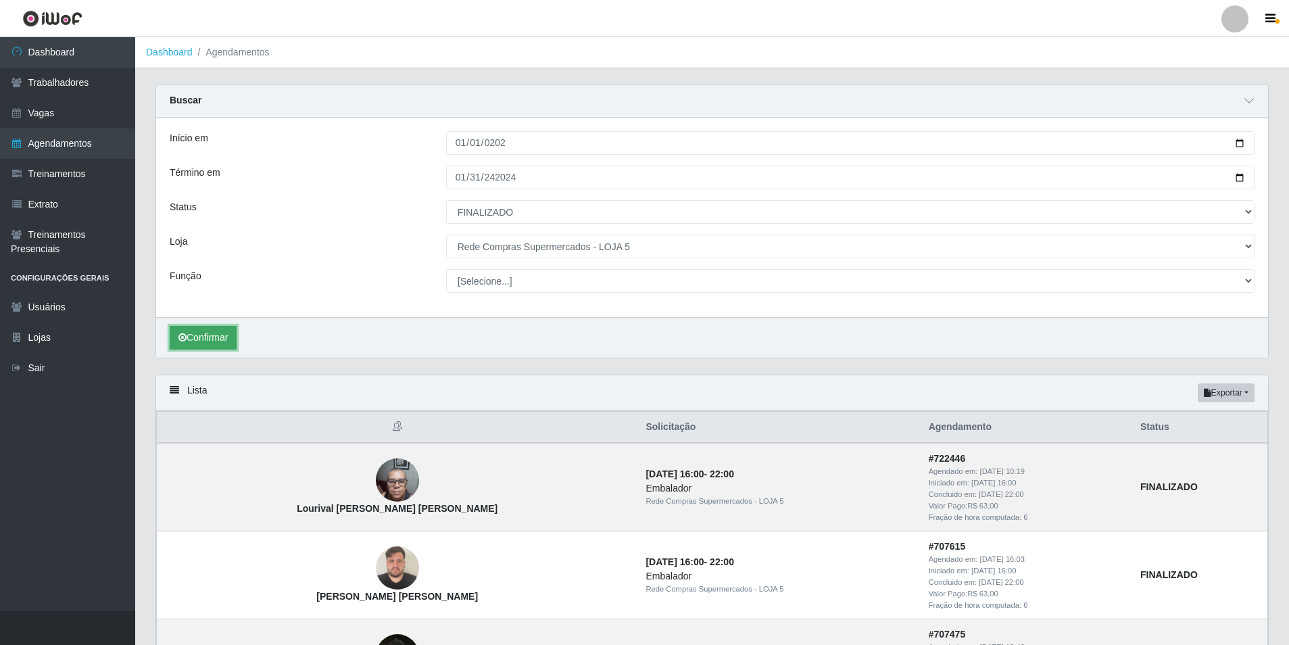
click at [210, 337] on button "Confirmar" at bounding box center [203, 338] width 67 height 24
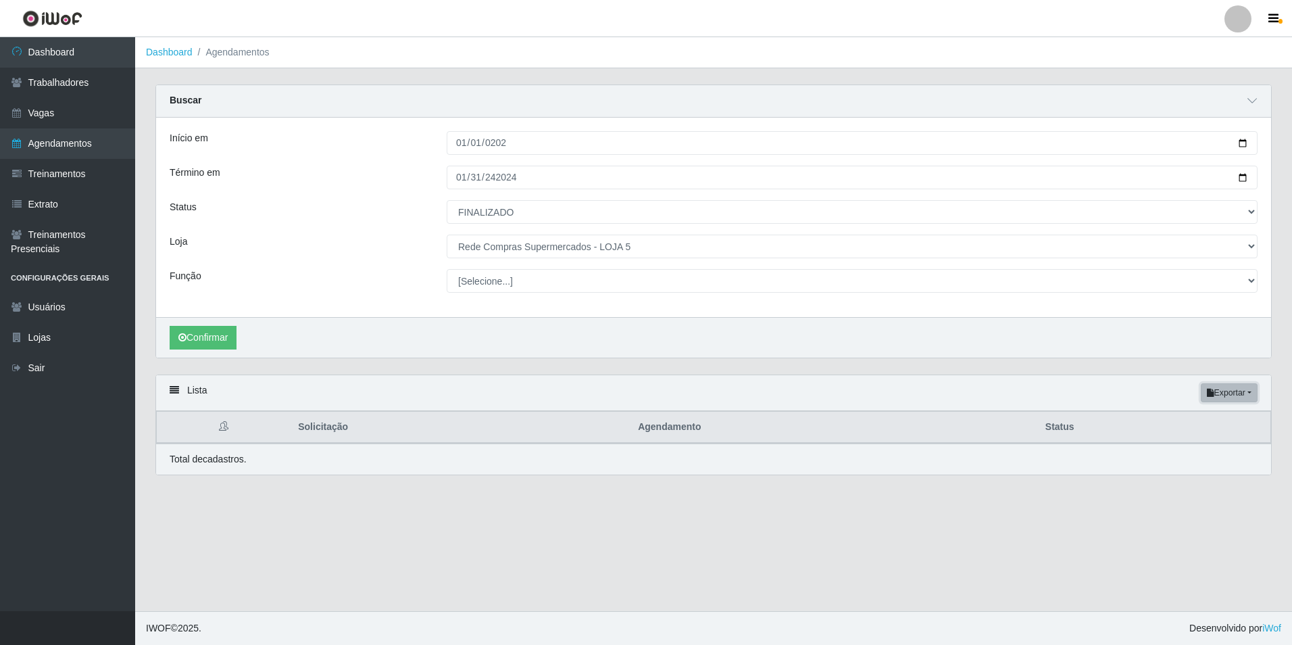
click at [1257, 394] on button "Exportar" at bounding box center [1229, 392] width 57 height 19
click at [220, 343] on button "Confirmar" at bounding box center [203, 338] width 67 height 24
click at [199, 338] on button "Confirmar" at bounding box center [203, 338] width 67 height 24
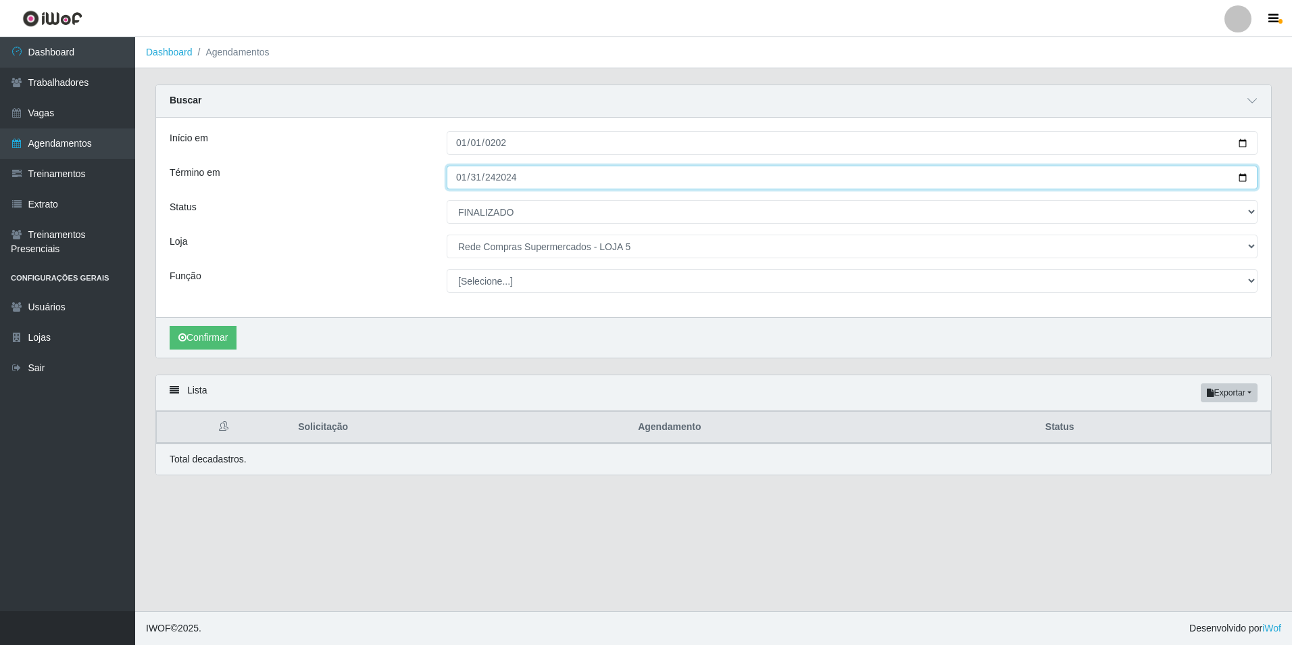
click at [468, 180] on input "[DATE]" at bounding box center [852, 178] width 811 height 24
type input "[DATE]"
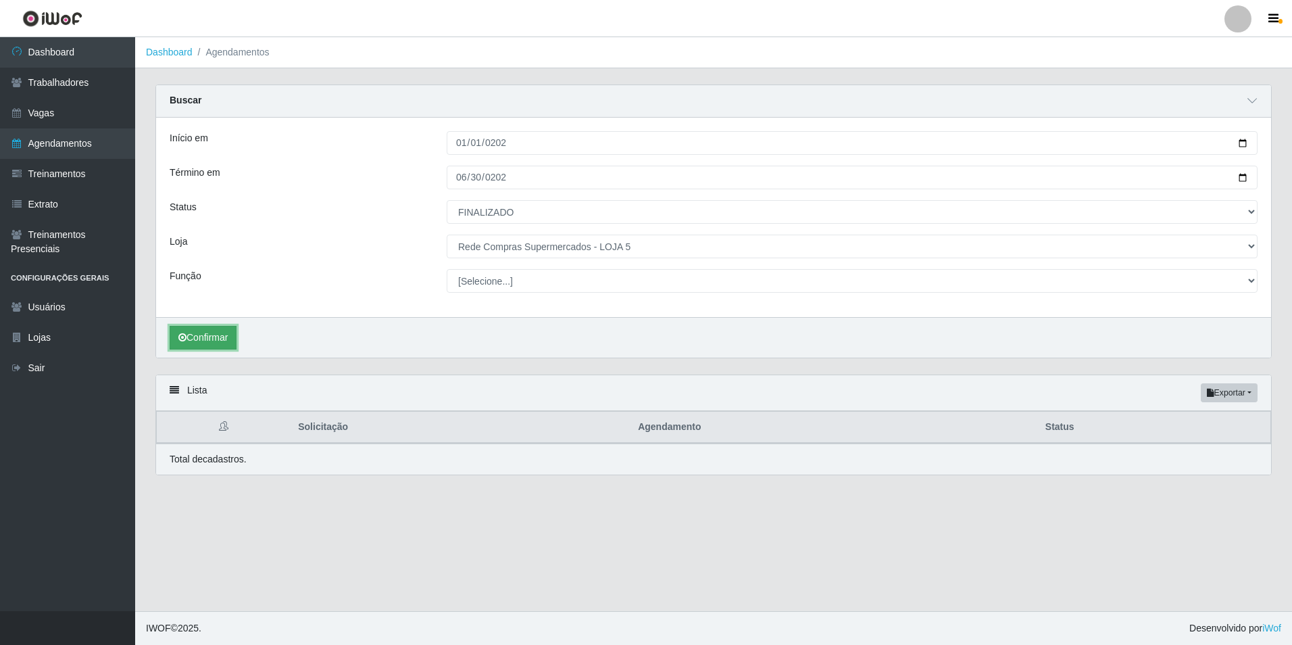
click at [216, 339] on button "Confirmar" at bounding box center [203, 338] width 67 height 24
click at [227, 337] on button "Confirmar" at bounding box center [203, 338] width 67 height 24
